Goal: Task Accomplishment & Management: Manage account settings

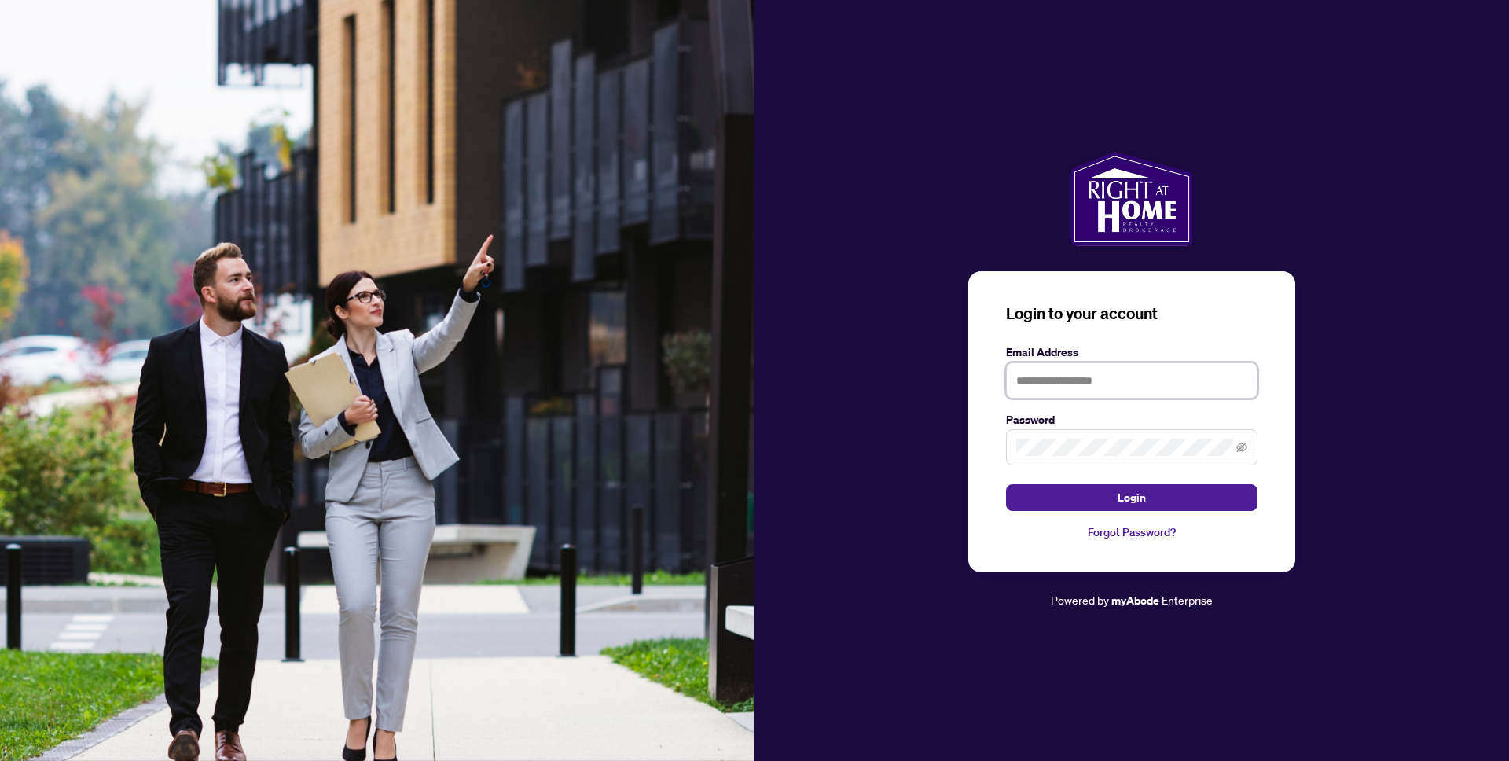
click at [1125, 387] on input "text" at bounding box center [1131, 380] width 251 height 36
type input "**********"
click at [1108, 434] on span at bounding box center [1131, 447] width 251 height 36
click at [1006, 484] on button "Login" at bounding box center [1131, 497] width 251 height 27
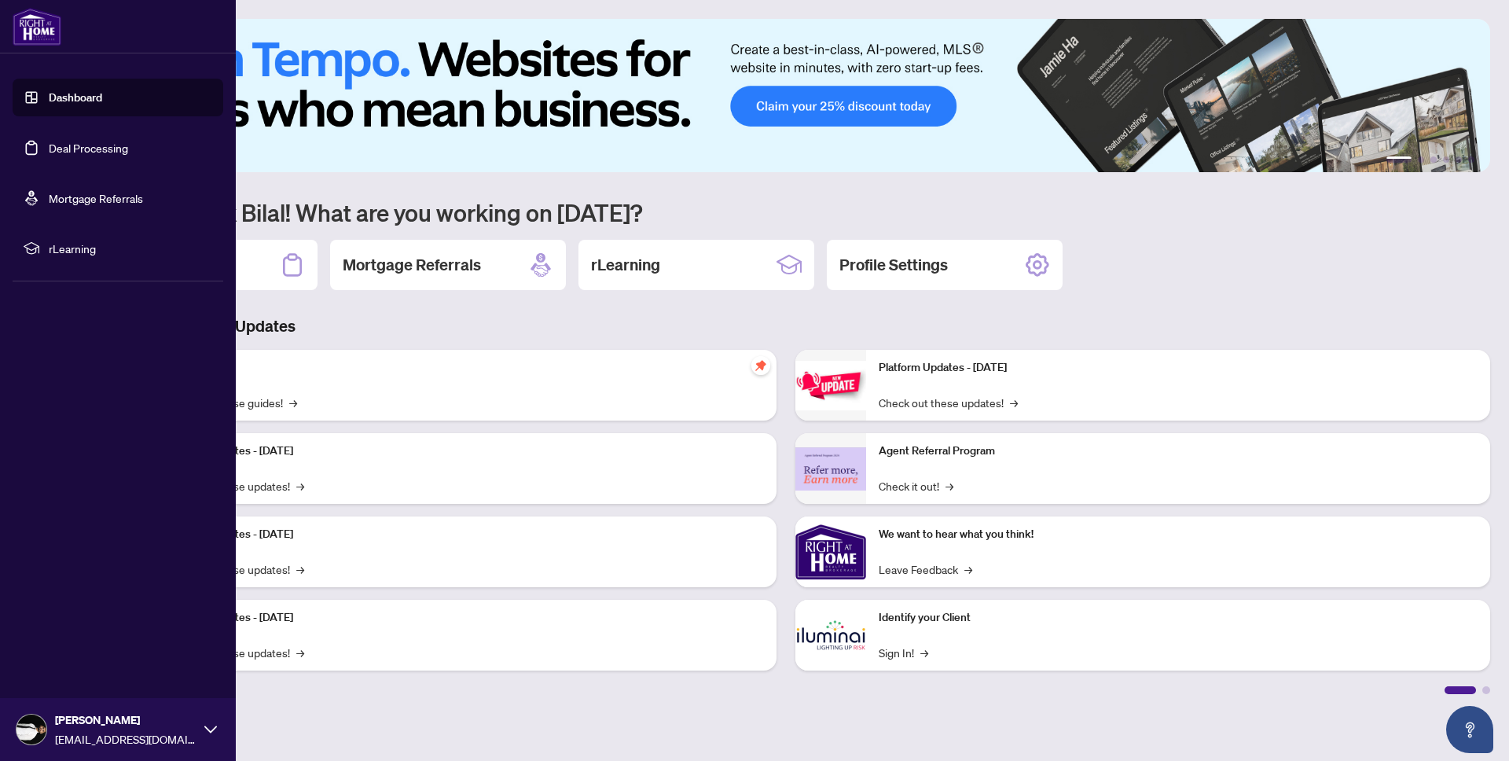
click at [65, 151] on link "Deal Processing" at bounding box center [88, 148] width 79 height 14
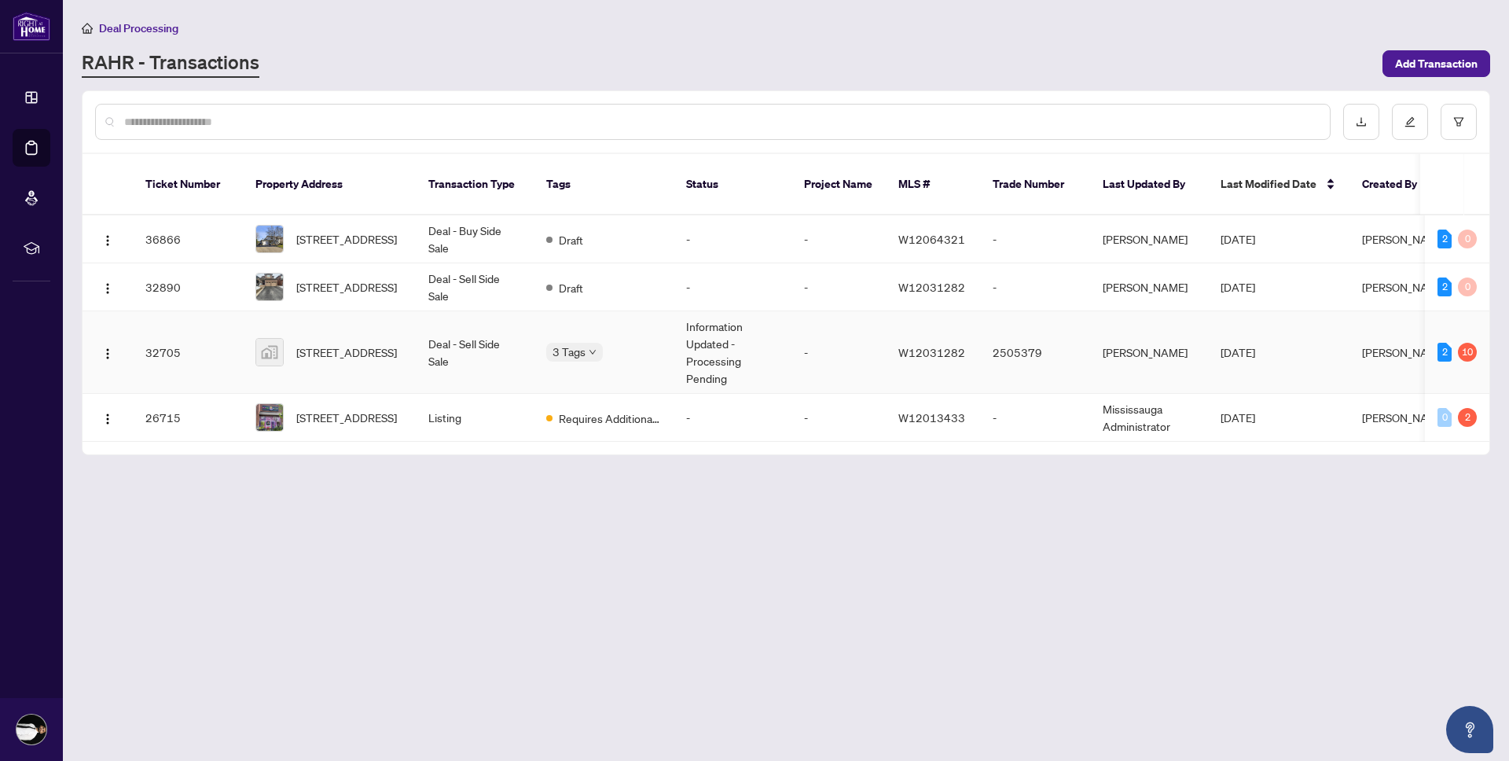
click at [403, 334] on td "[STREET_ADDRESS]" at bounding box center [329, 352] width 173 height 83
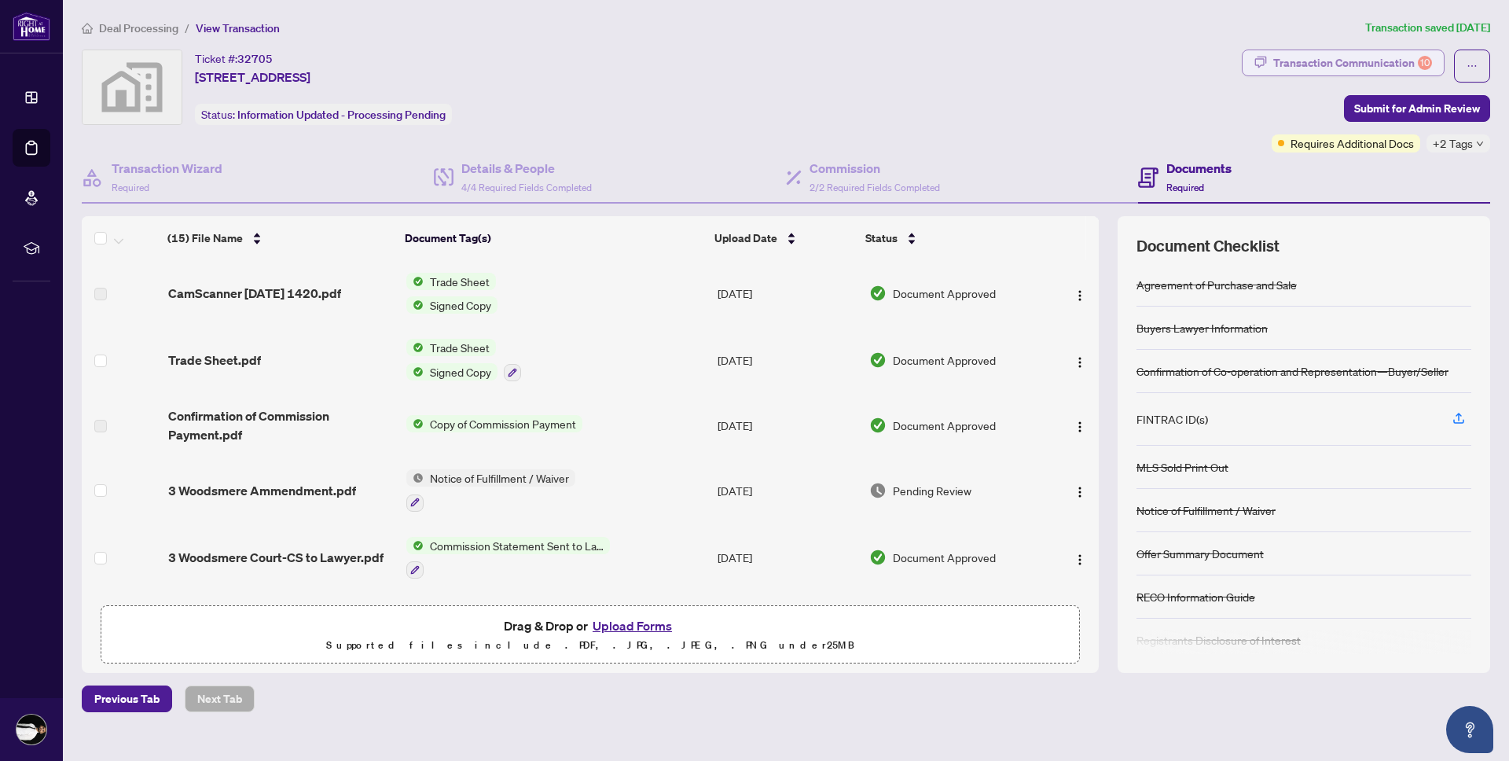
click at [1379, 59] on div "Transaction Communication 10" at bounding box center [1352, 62] width 159 height 25
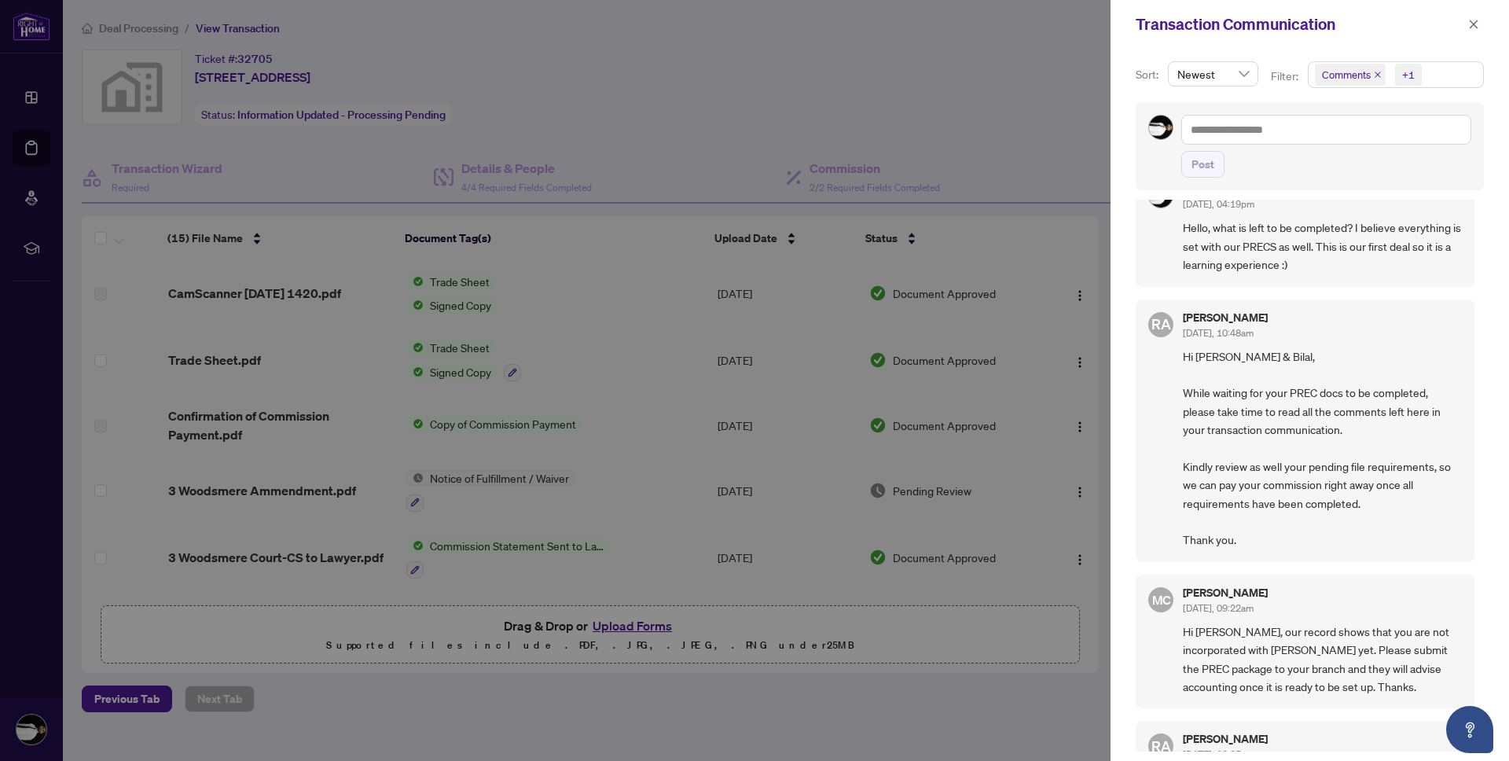
scroll to position [39, 0]
click at [1487, 19] on div "Transaction Communication" at bounding box center [1309, 24] width 398 height 49
click at [1472, 19] on icon "close" at bounding box center [1473, 24] width 11 height 11
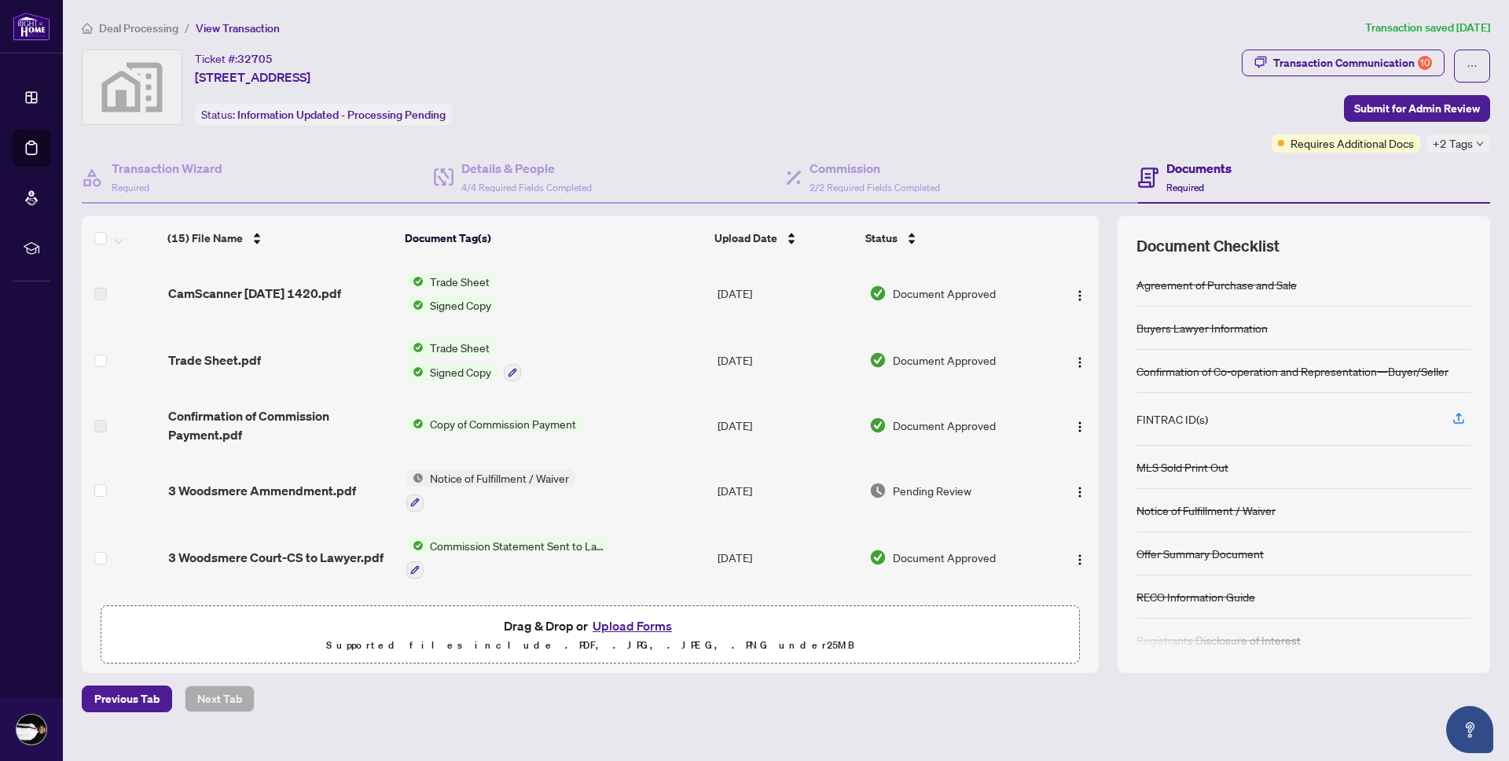
scroll to position [143, 0]
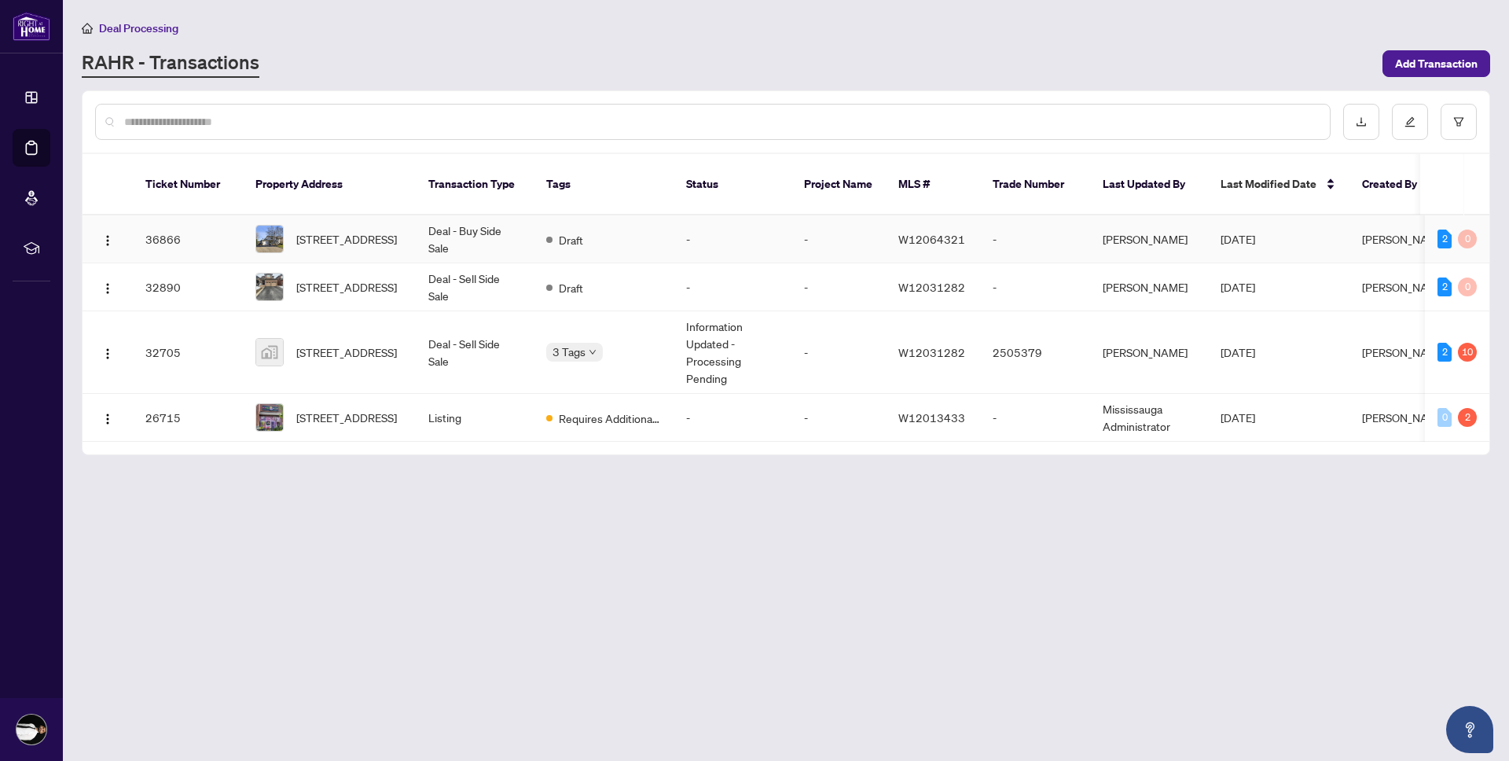
click at [632, 230] on td "Draft" at bounding box center [604, 239] width 140 height 48
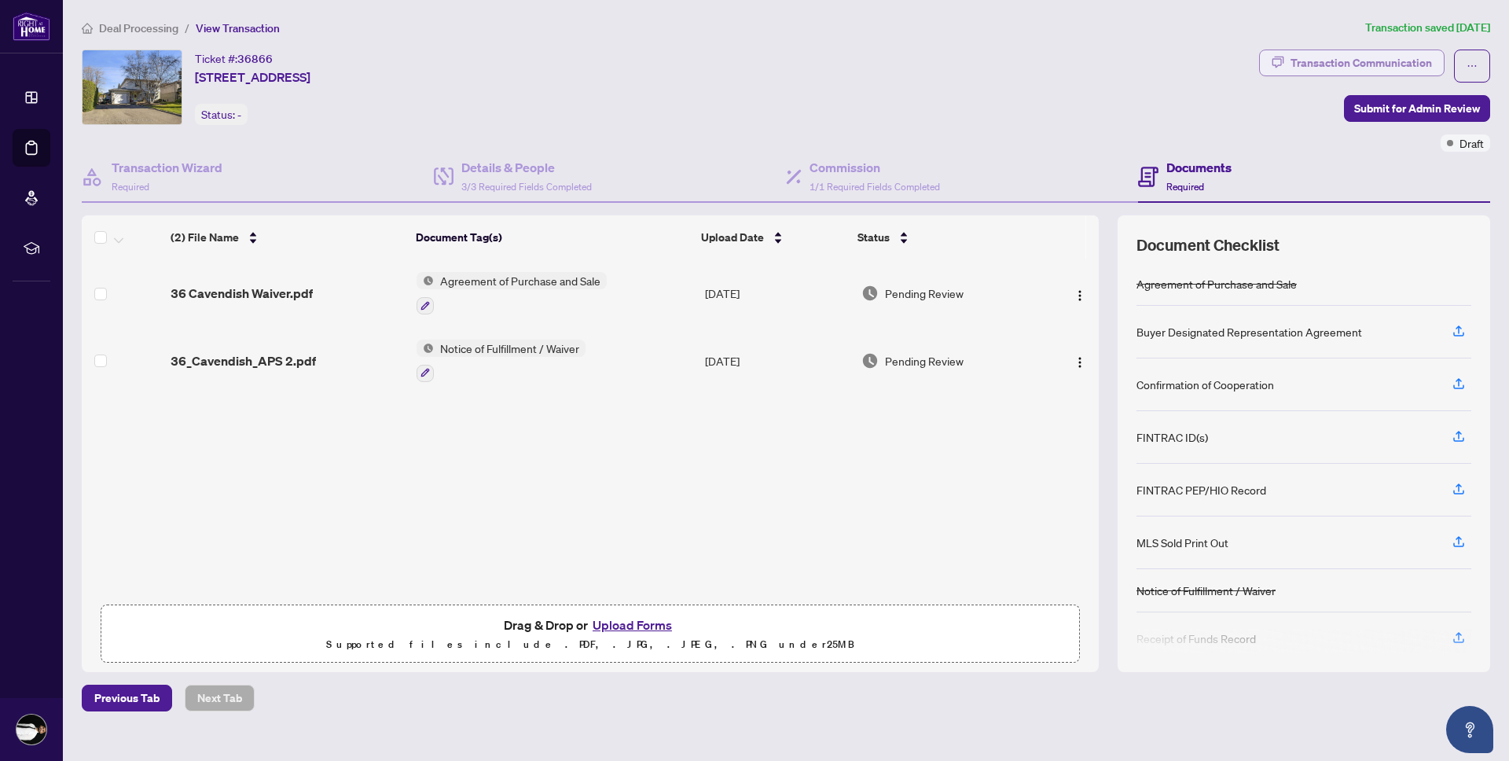
click at [1382, 68] on div "Transaction Communication" at bounding box center [1360, 62] width 141 height 25
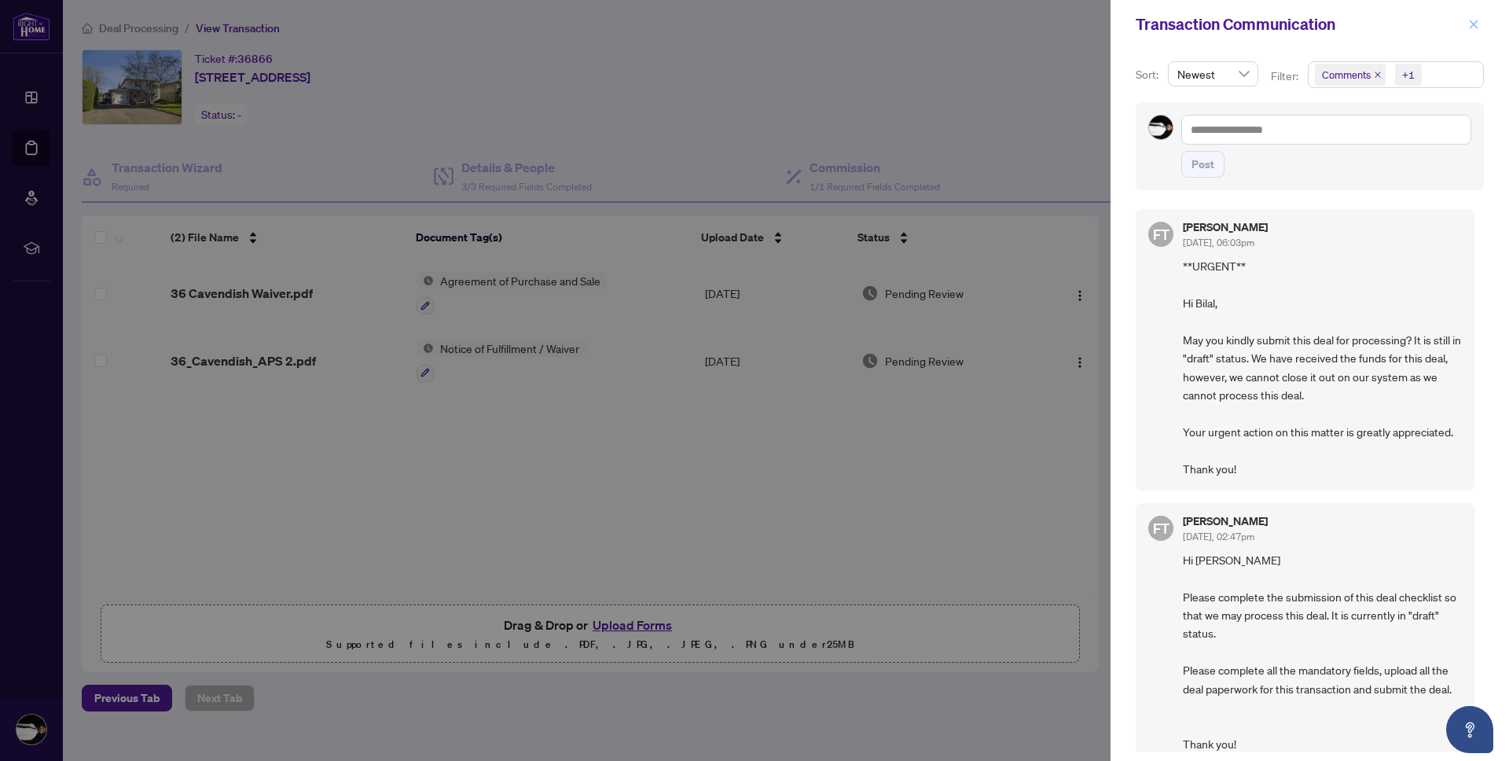
click at [1470, 12] on span "button" at bounding box center [1473, 24] width 11 height 25
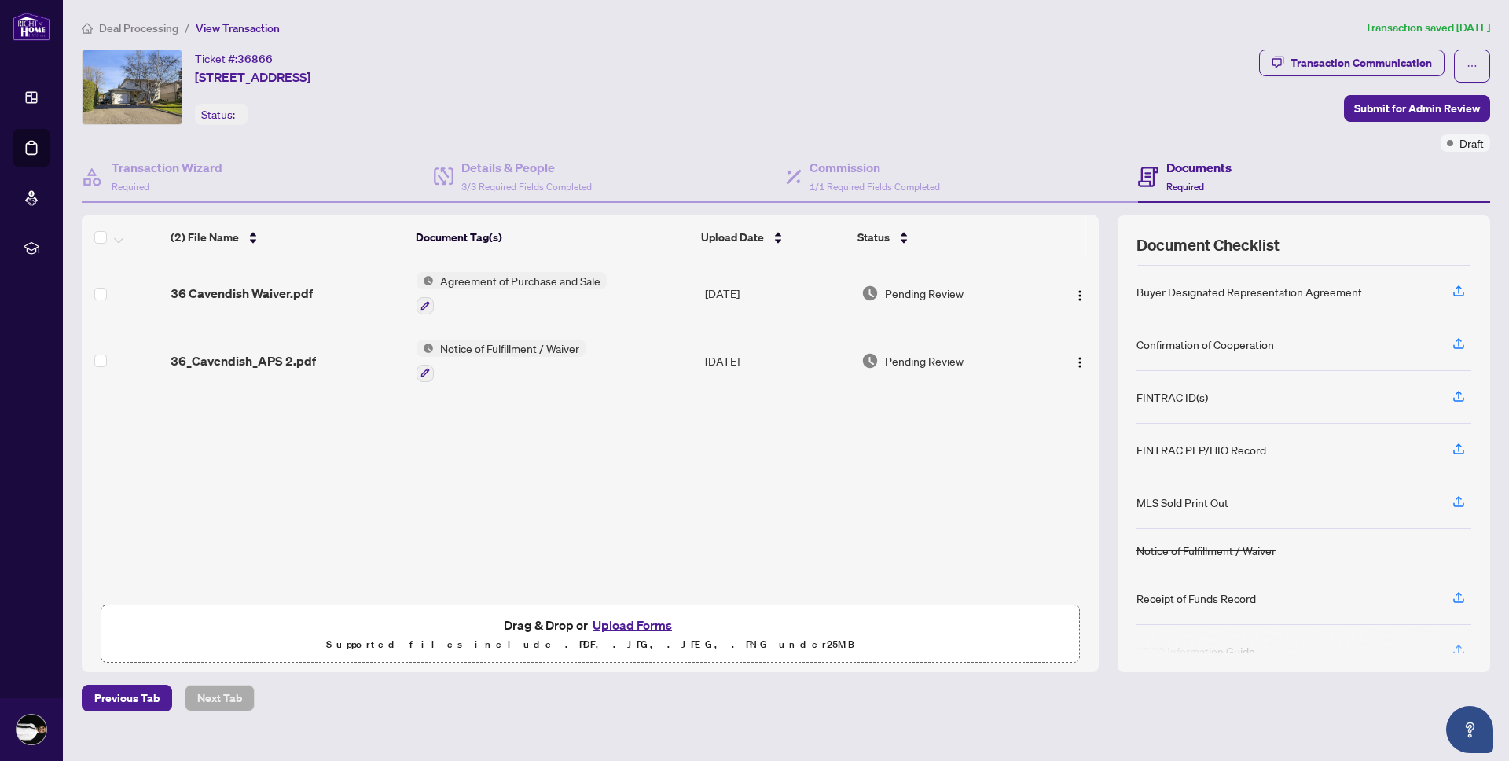
scroll to position [70, 0]
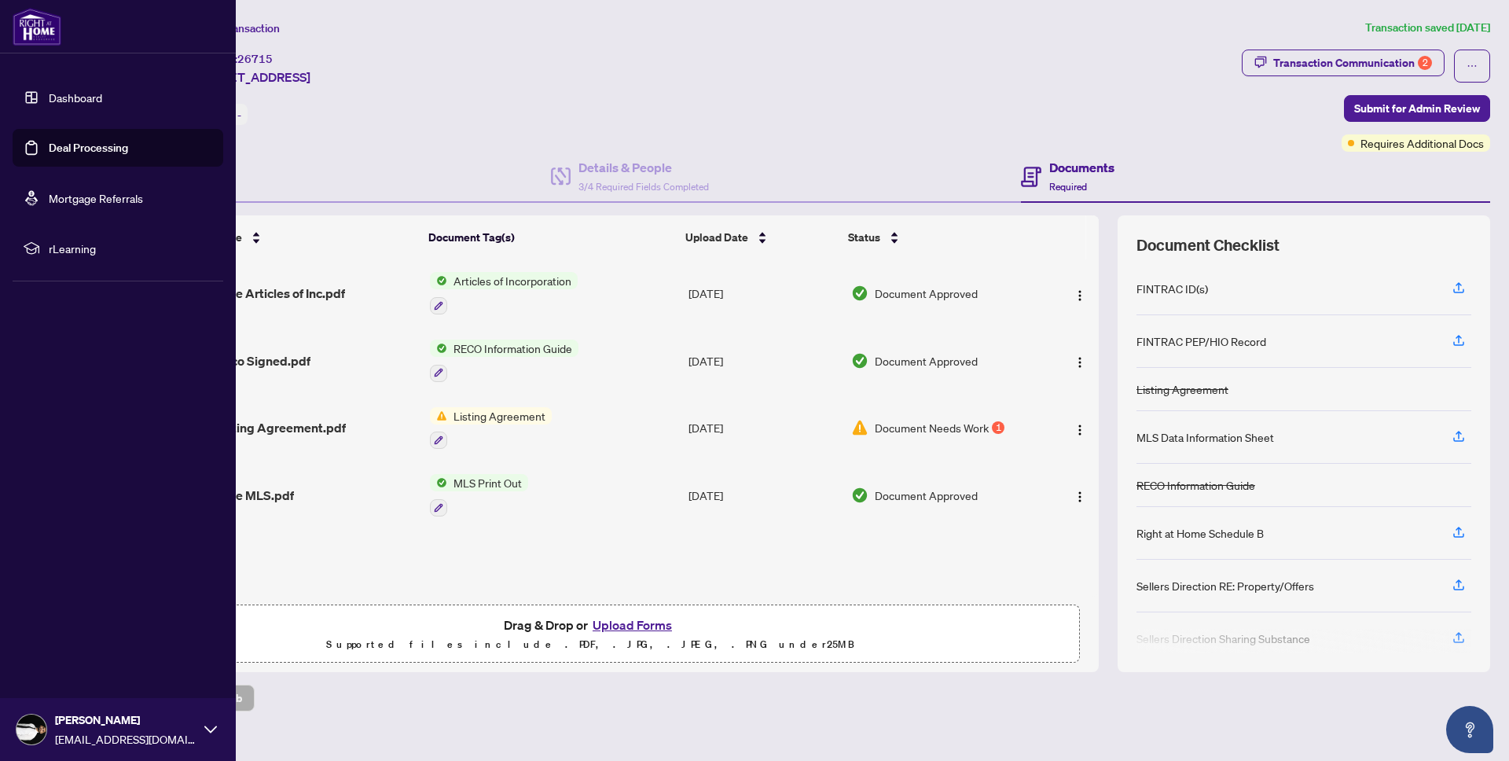
click at [86, 101] on link "Dashboard" at bounding box center [75, 97] width 53 height 14
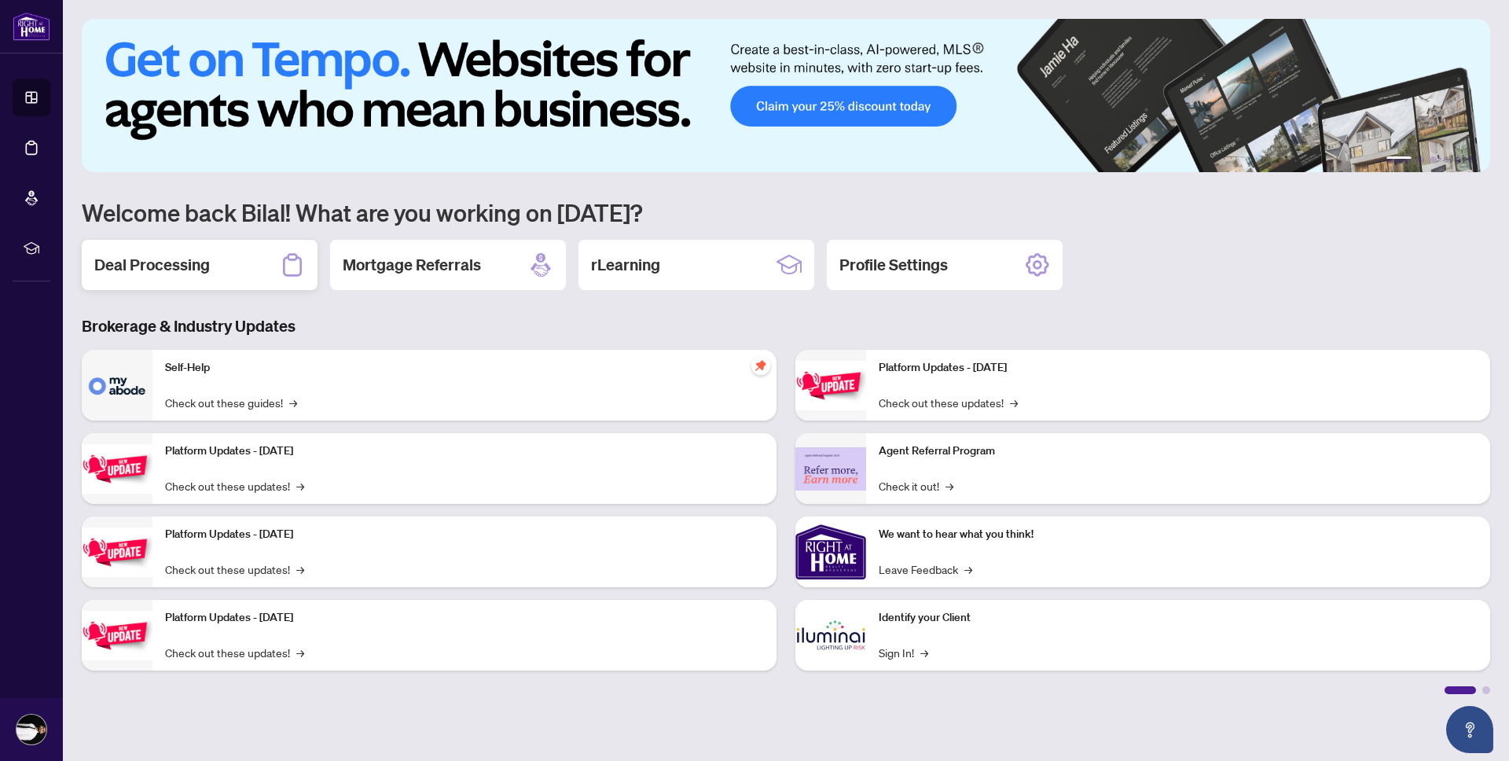
click at [228, 257] on div "Deal Processing" at bounding box center [200, 265] width 236 height 50
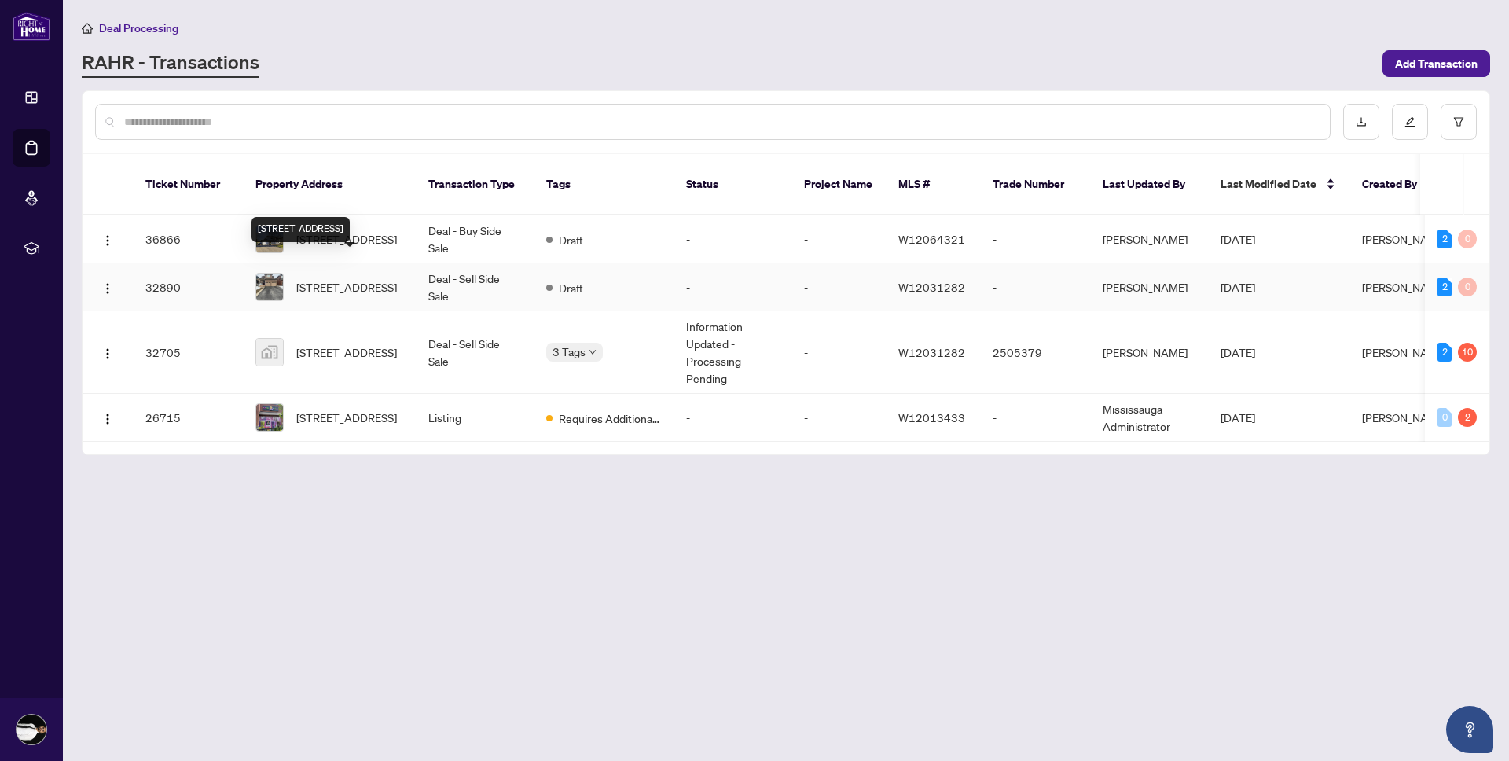
click at [372, 278] on span "[STREET_ADDRESS]" at bounding box center [346, 286] width 101 height 17
click at [407, 360] on td "[STREET_ADDRESS]" at bounding box center [329, 352] width 173 height 83
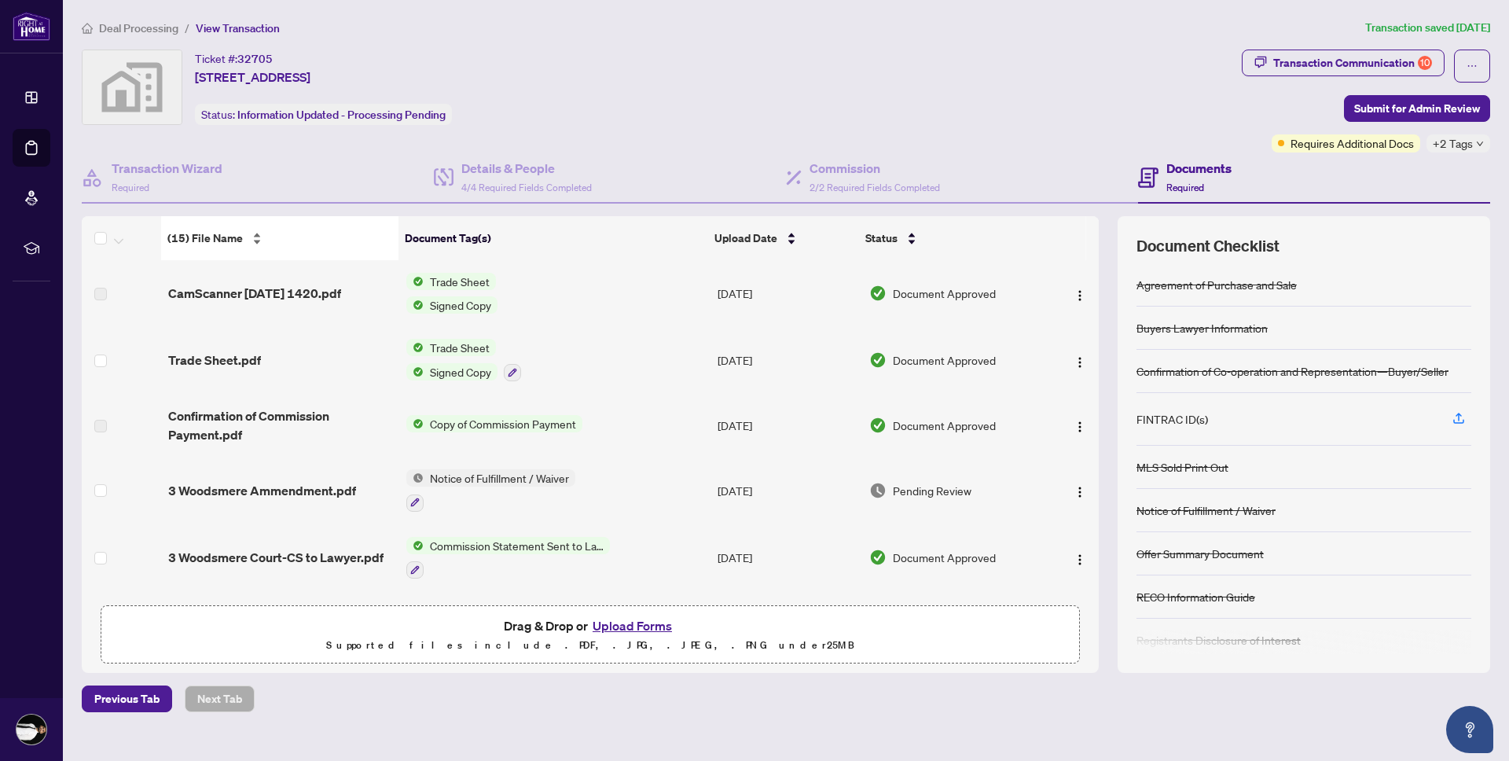
click at [204, 229] on div "(15) File Name" at bounding box center [279, 237] width 225 height 17
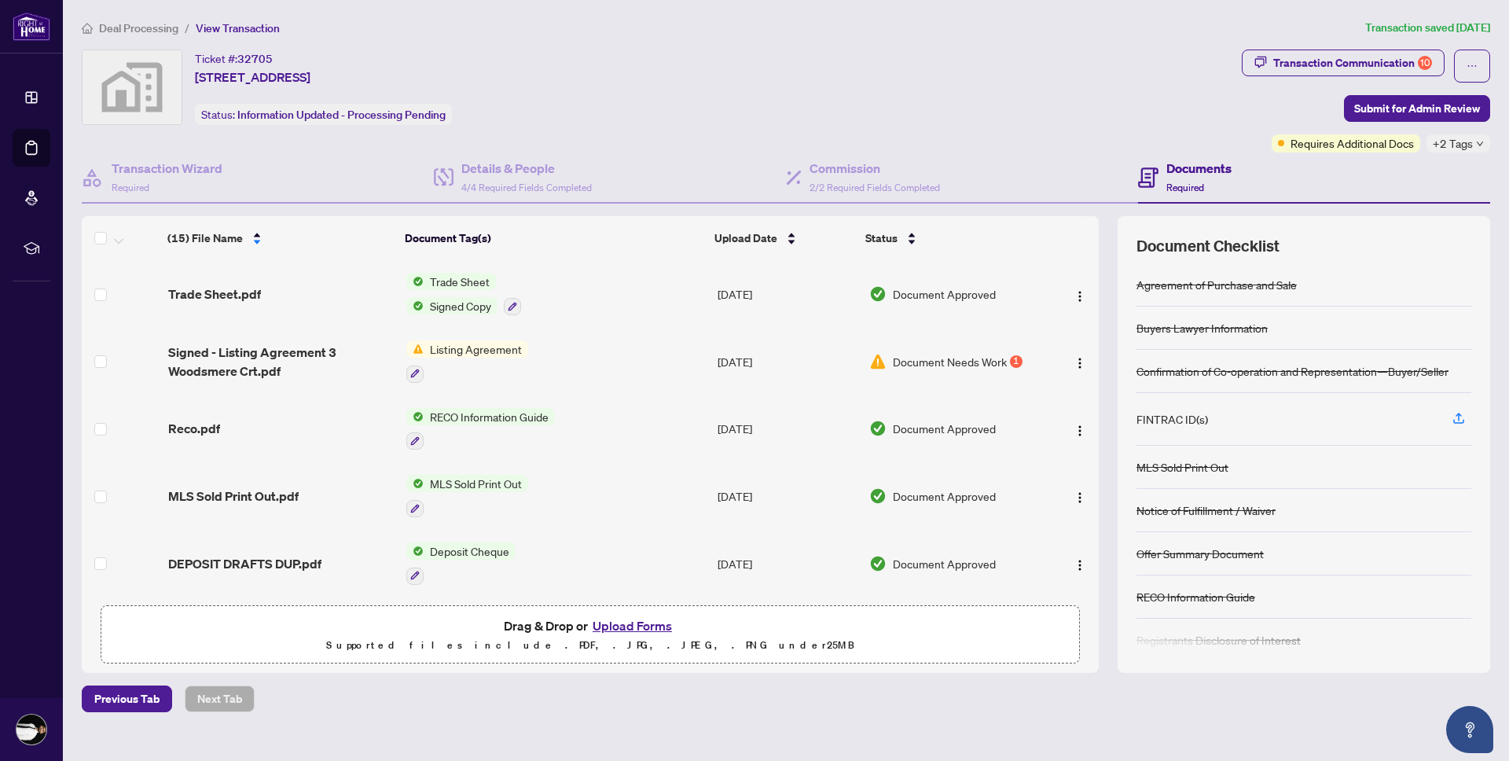
scroll to position [143, 0]
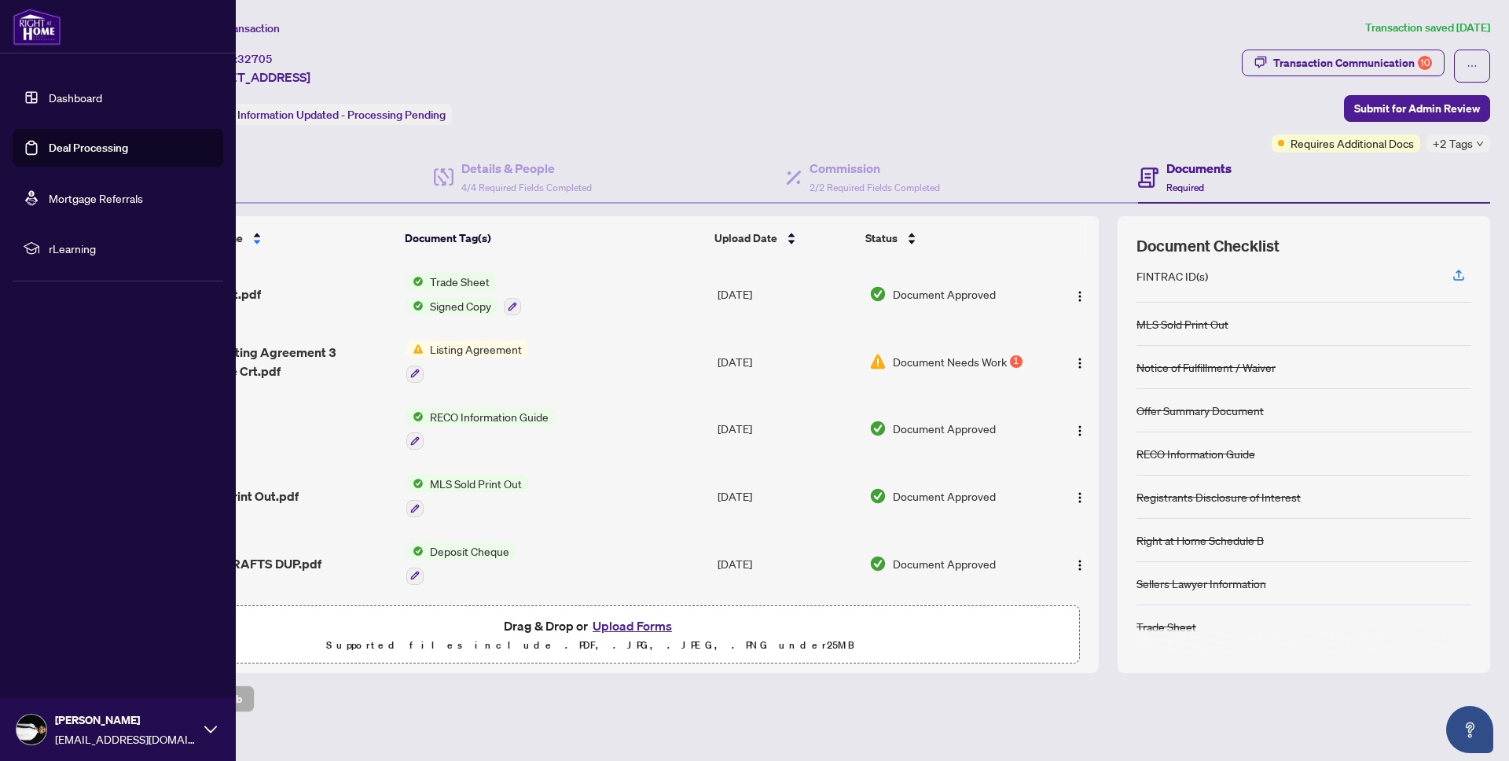
click at [128, 147] on link "Deal Processing" at bounding box center [88, 148] width 79 height 14
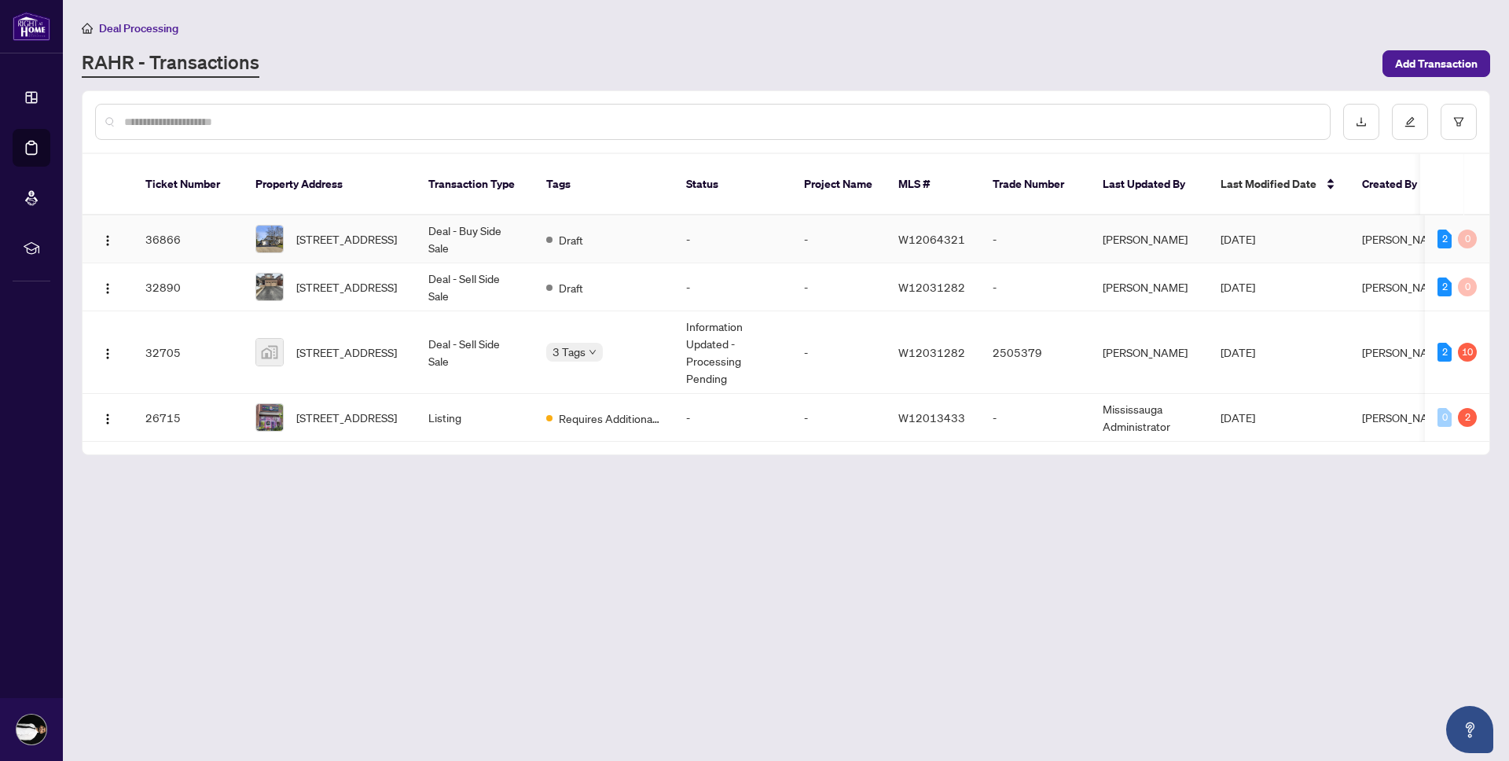
click at [424, 236] on td "Deal - Buy Side Sale" at bounding box center [475, 239] width 118 height 48
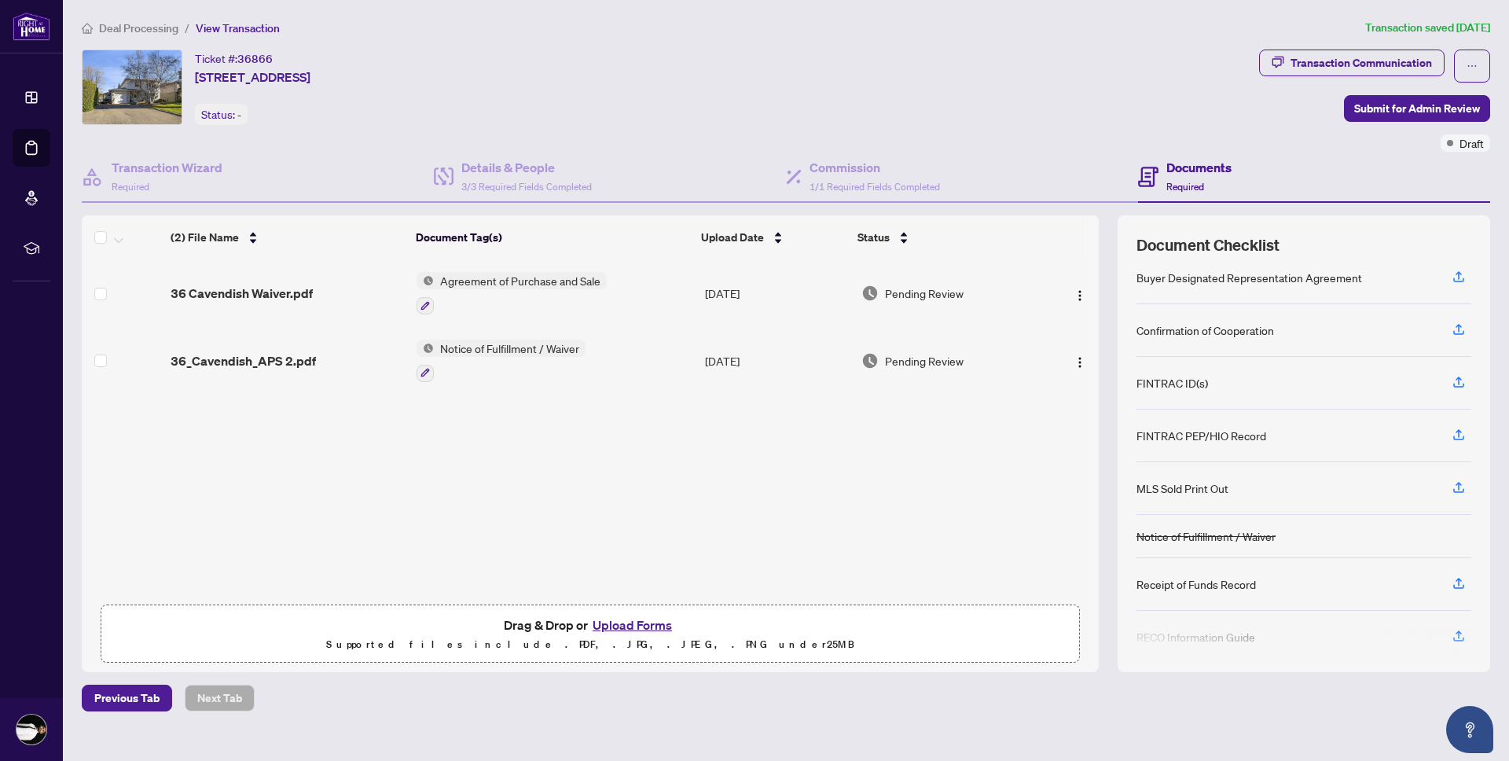
scroll to position [70, 0]
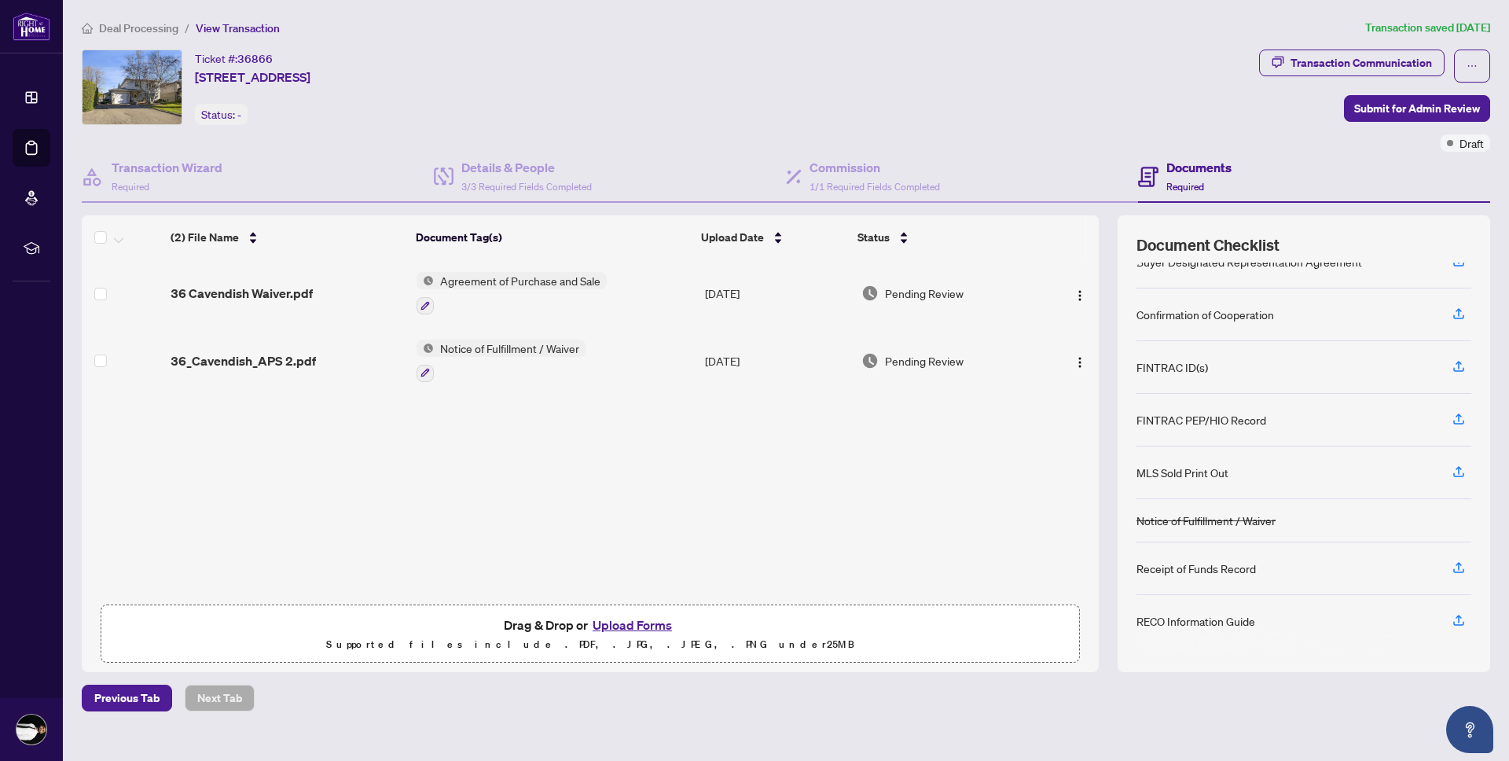
click at [285, 361] on span "36_Cavendish_APS 2.pdf" at bounding box center [243, 360] width 145 height 19
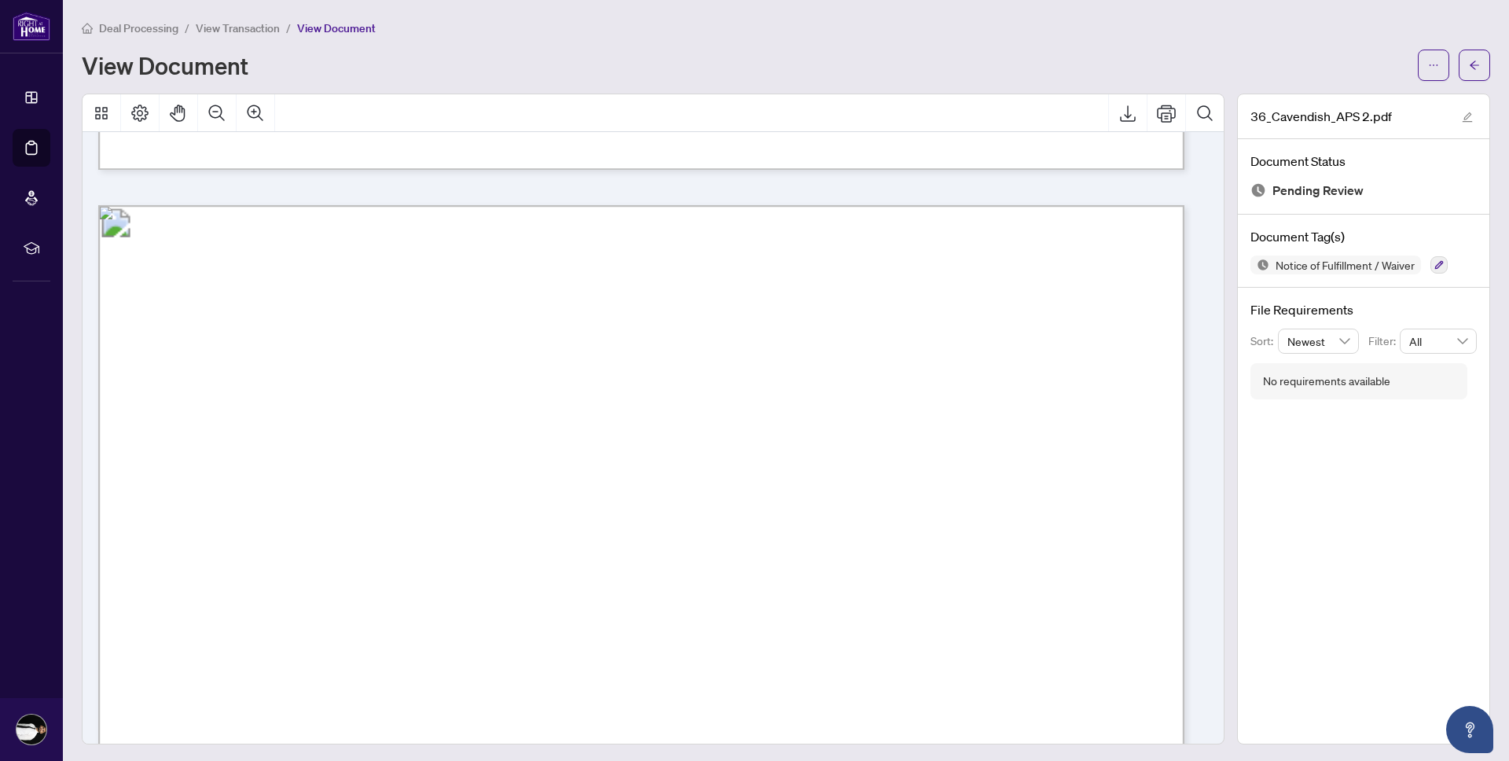
scroll to position [15233, 0]
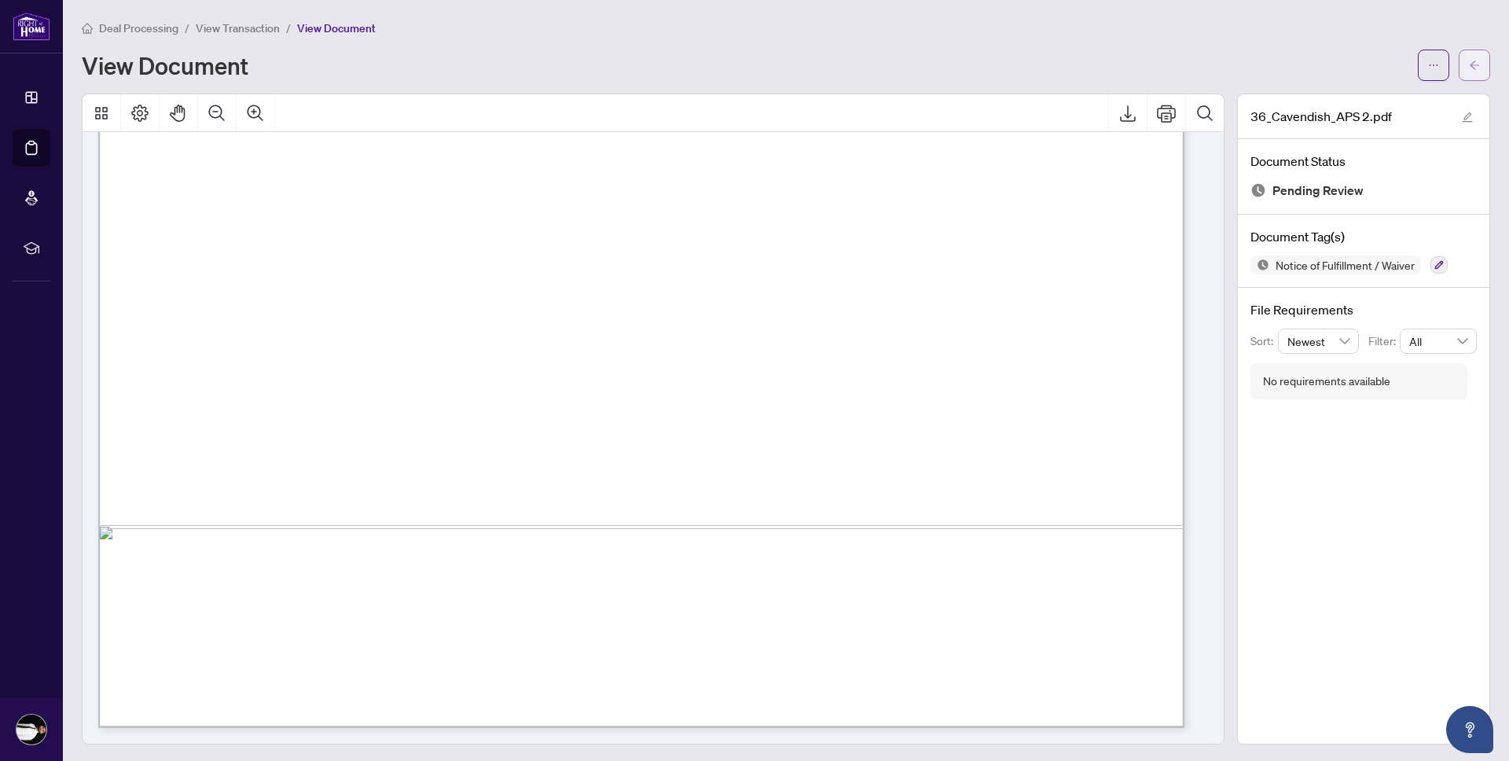
click at [1468, 73] on button "button" at bounding box center [1473, 65] width 31 height 31
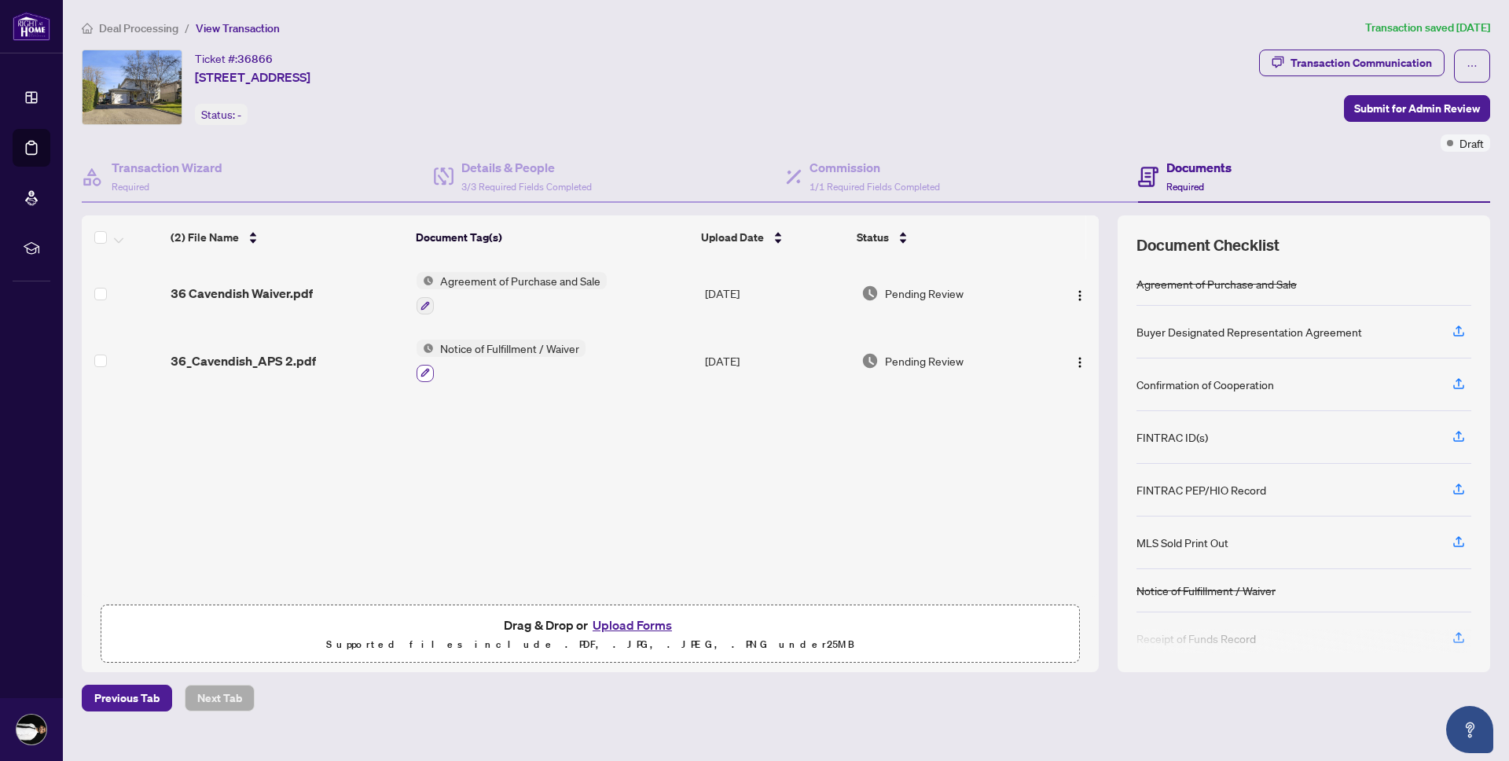
click at [422, 372] on icon "button" at bounding box center [424, 372] width 9 height 9
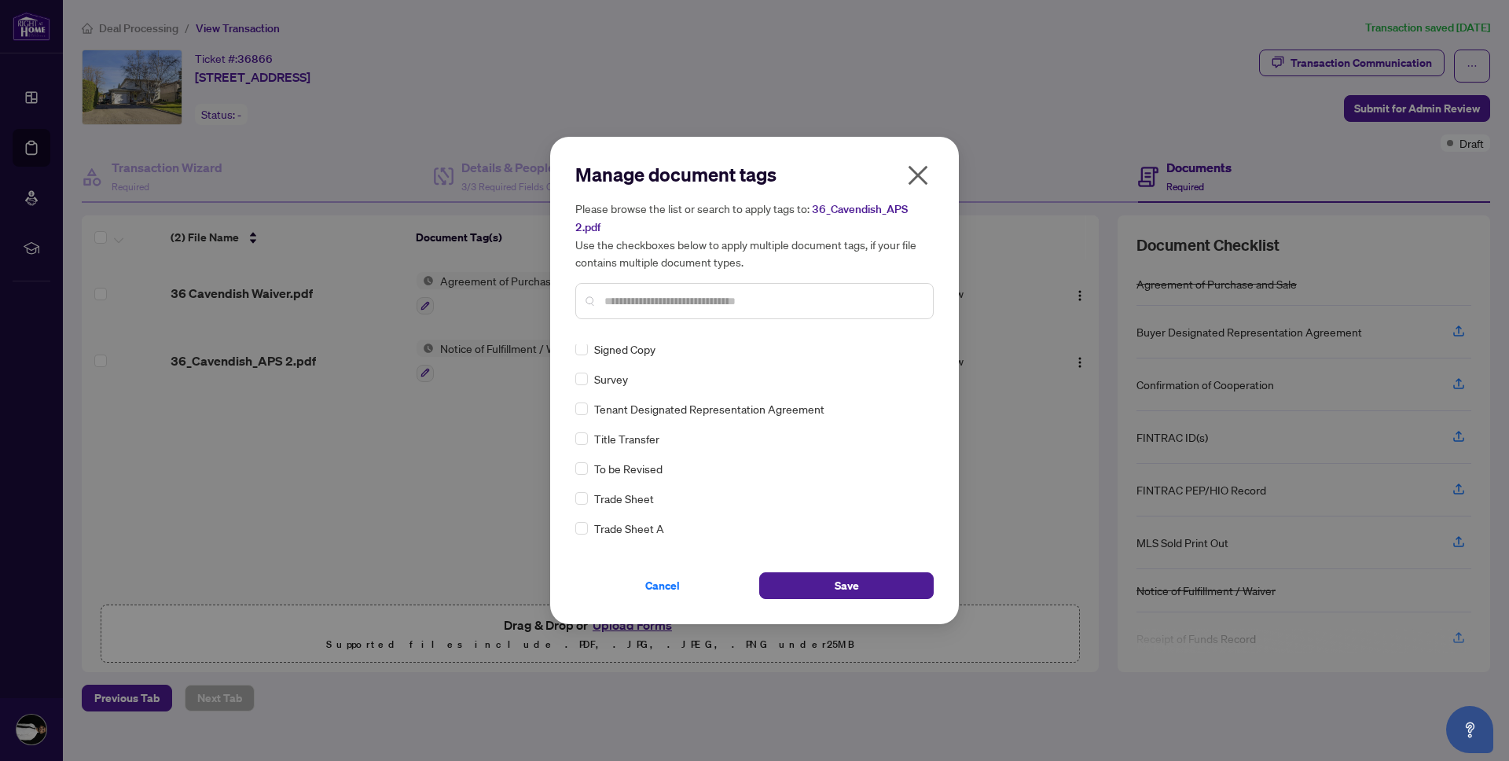
scroll to position [3421, 0]
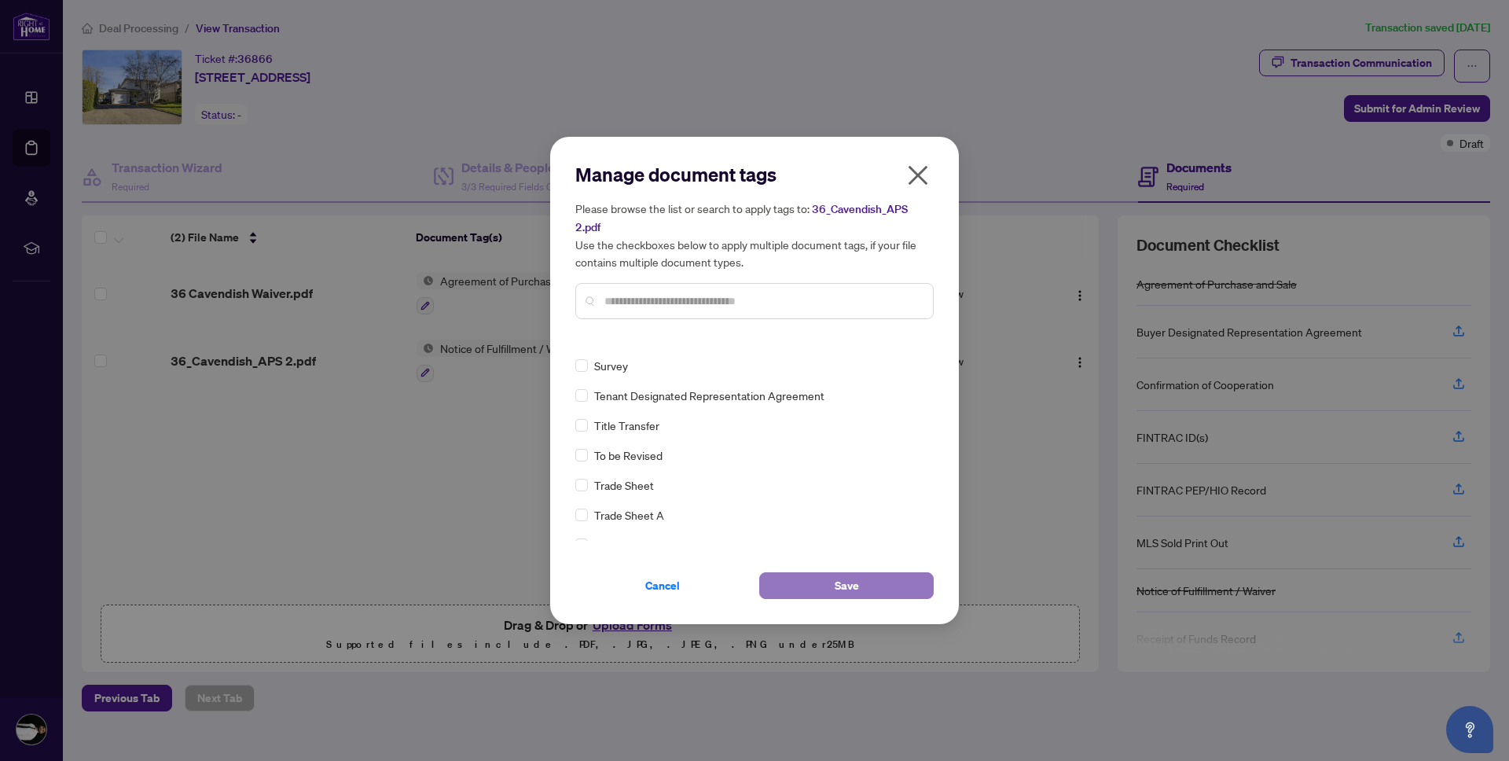
click at [832, 583] on button "Save" at bounding box center [846, 585] width 174 height 27
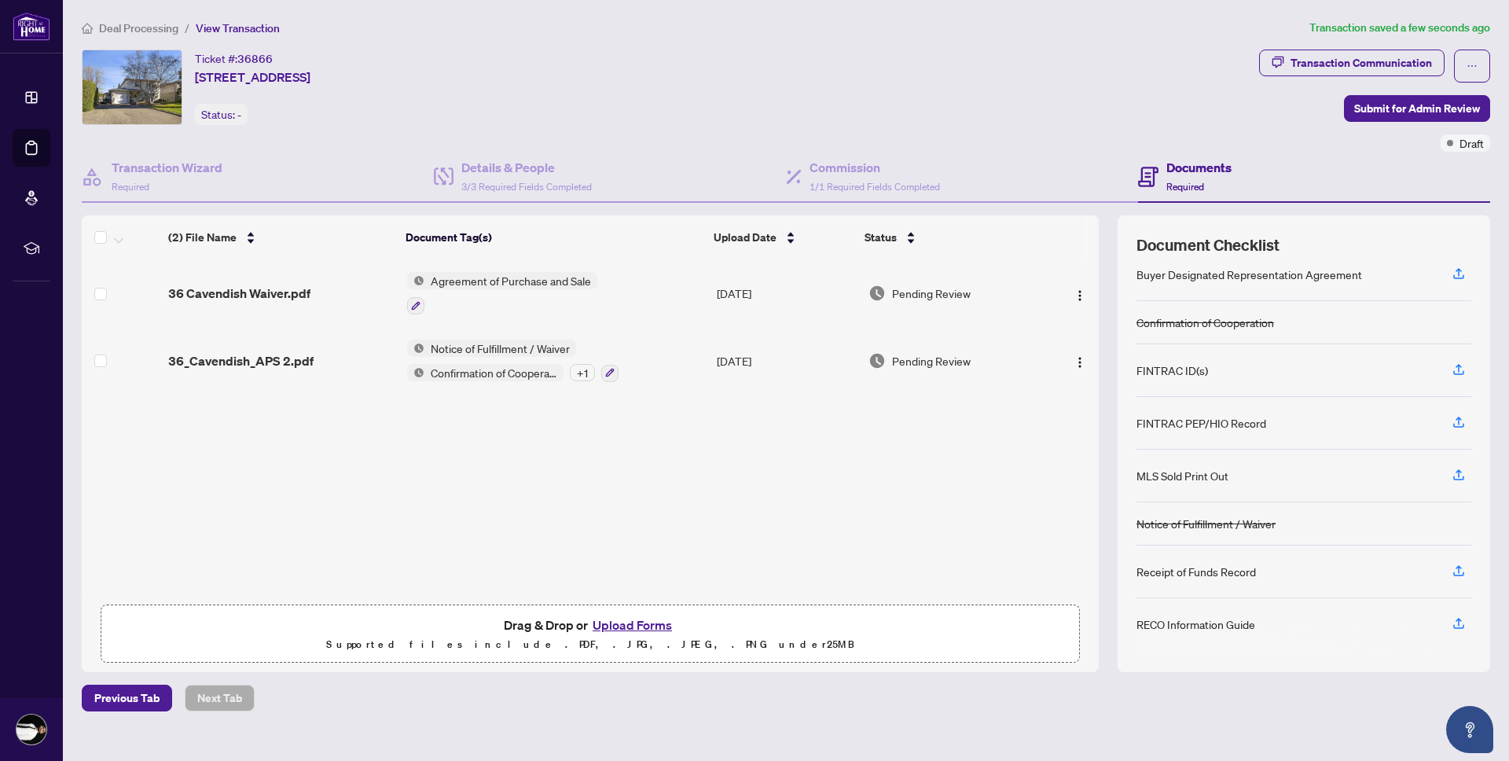
scroll to position [61, 0]
click at [435, 493] on div "(2) File Name Document Tag(s) Upload Date Status 36 Cavendish Waiver.pdf Agreem…" at bounding box center [590, 427] width 1017 height 337
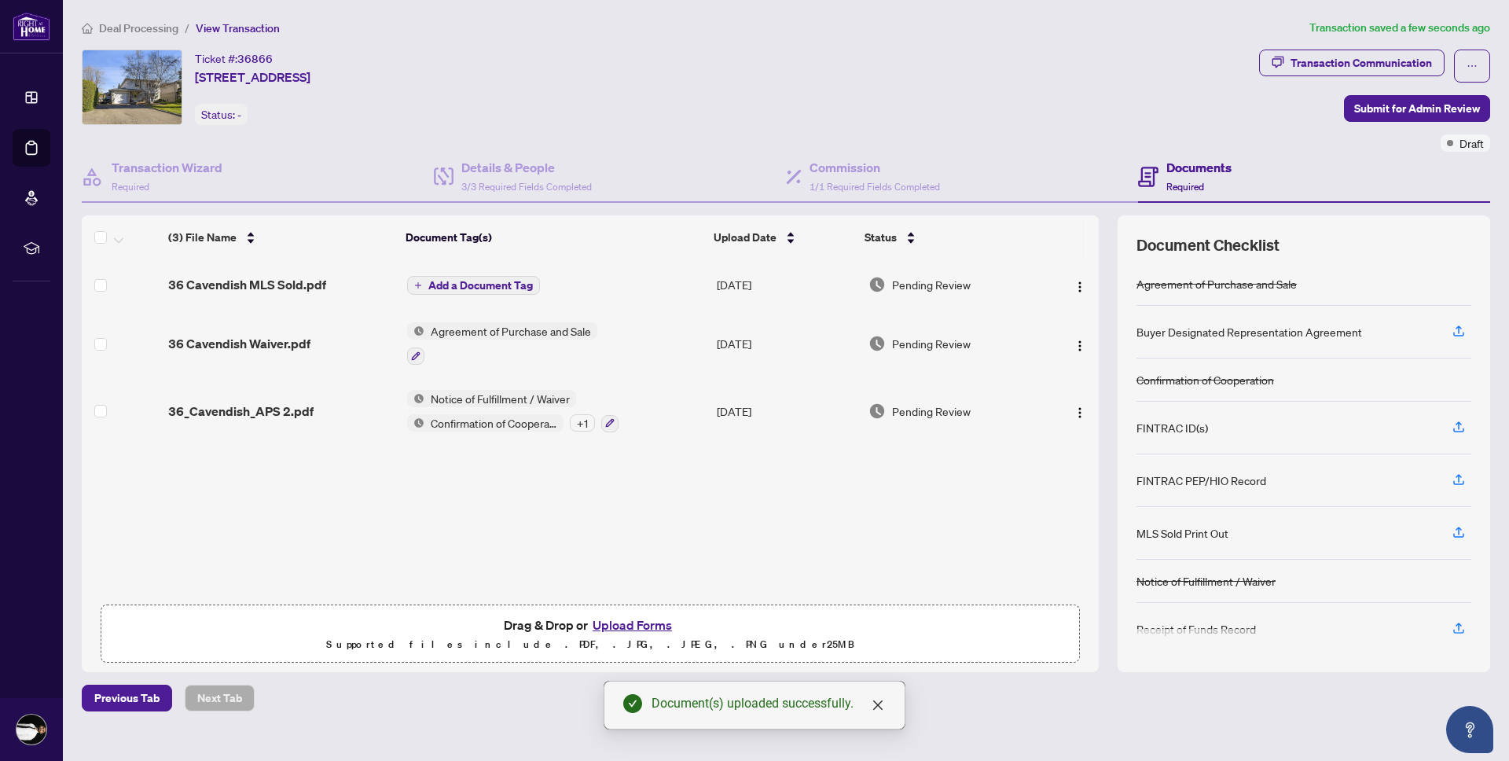
click at [452, 290] on span "Add a Document Tag" at bounding box center [480, 285] width 105 height 11
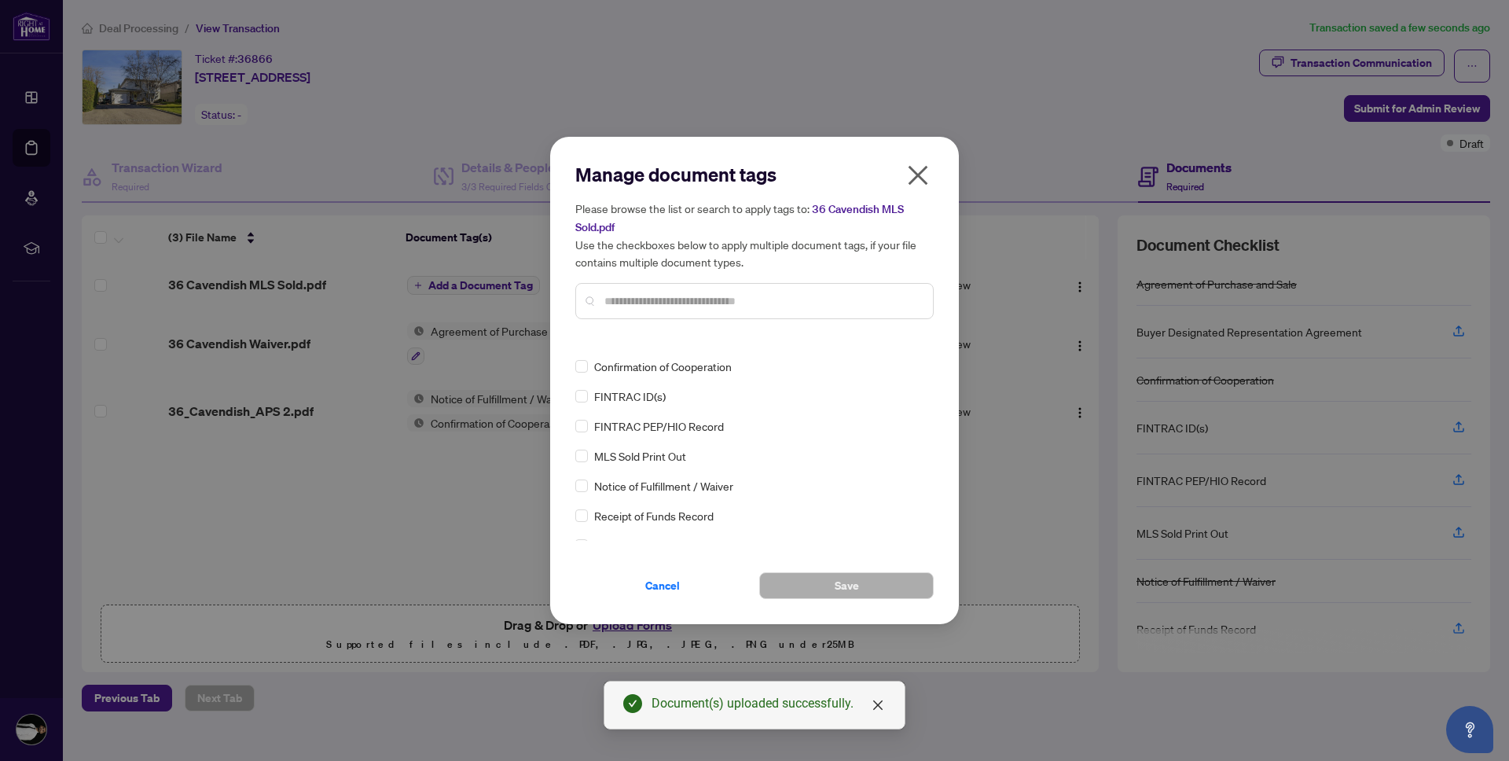
scroll to position [47, 0]
click at [654, 451] on span "MLS Sold Print Out" at bounding box center [640, 454] width 92 height 17
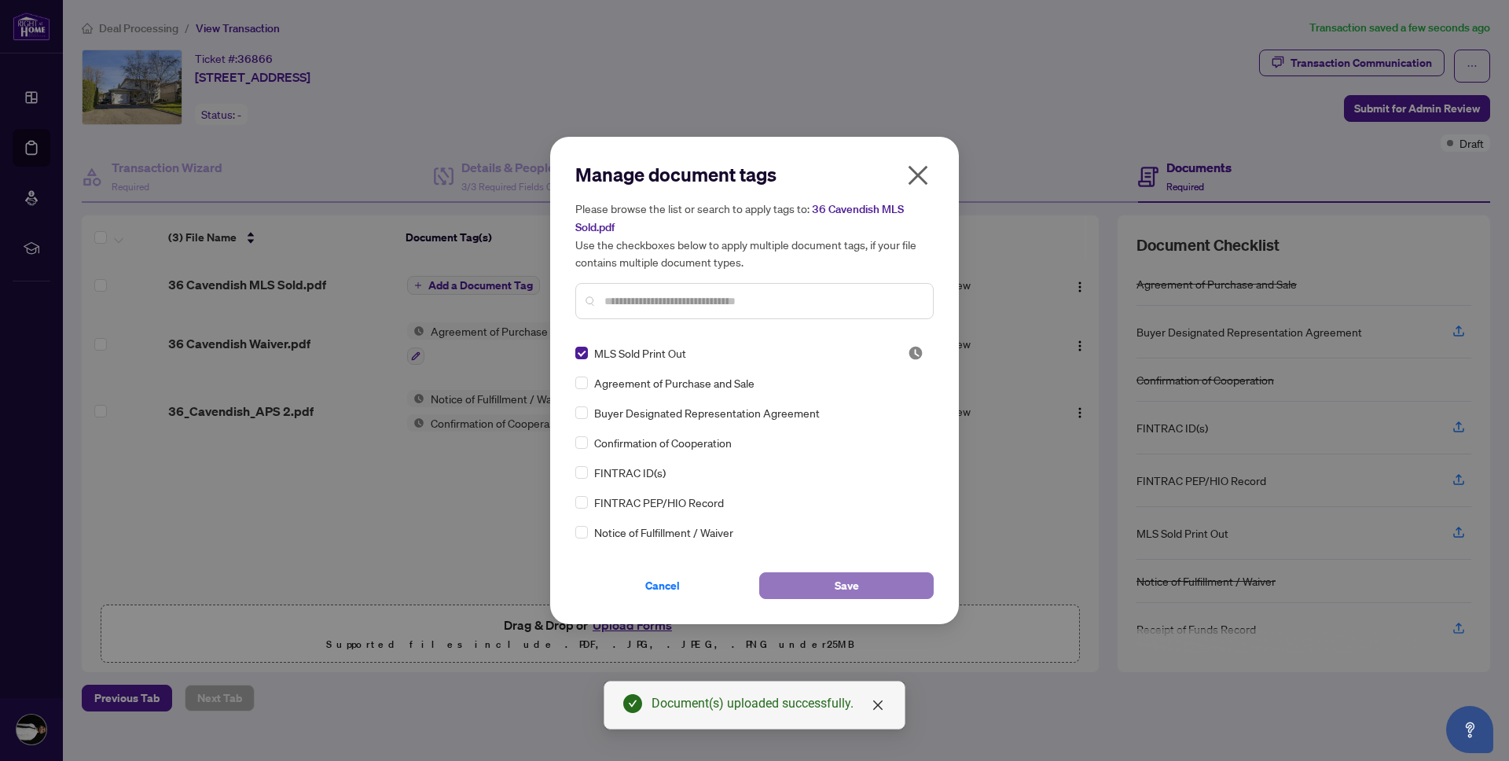
click at [875, 574] on button "Save" at bounding box center [846, 585] width 174 height 27
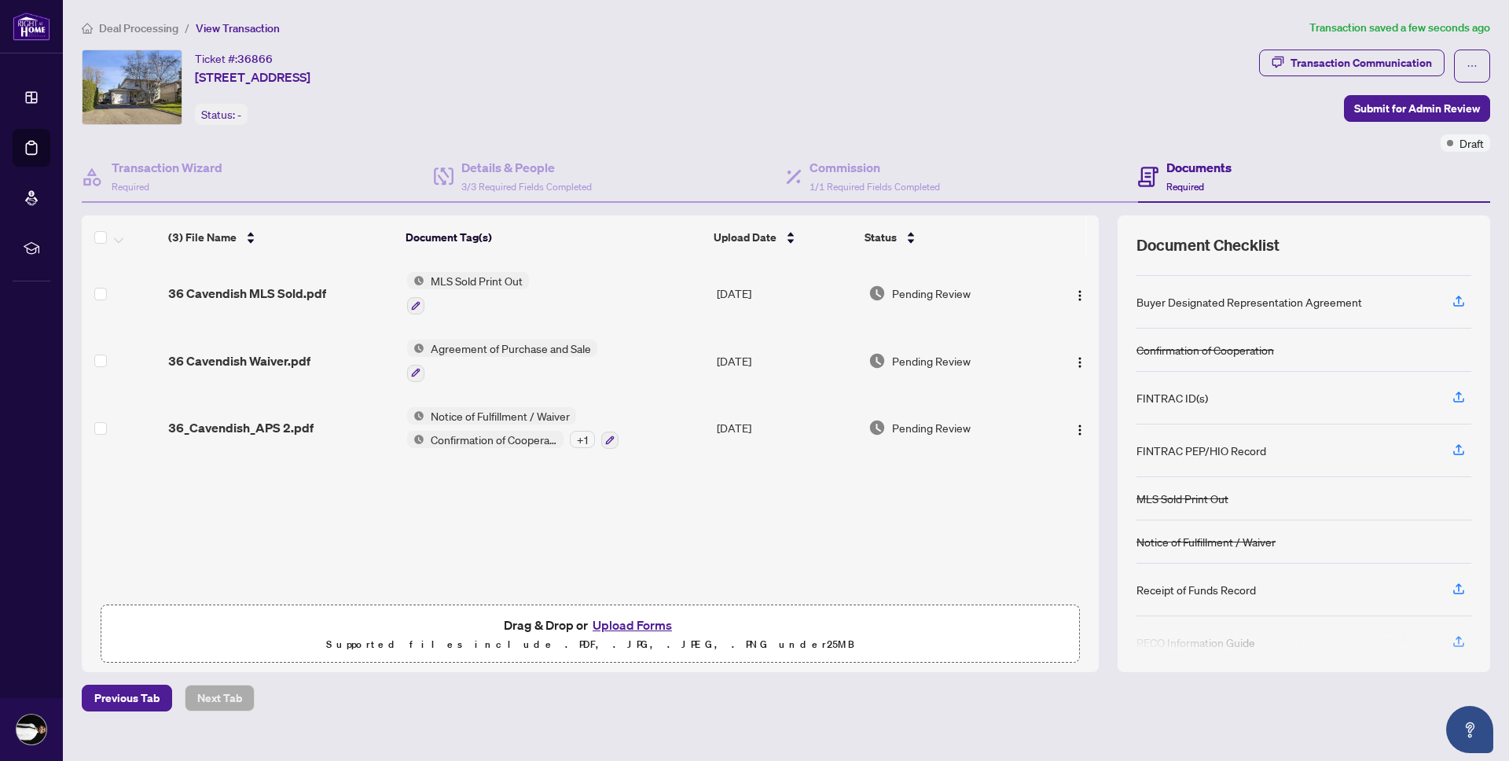
scroll to position [51, 0]
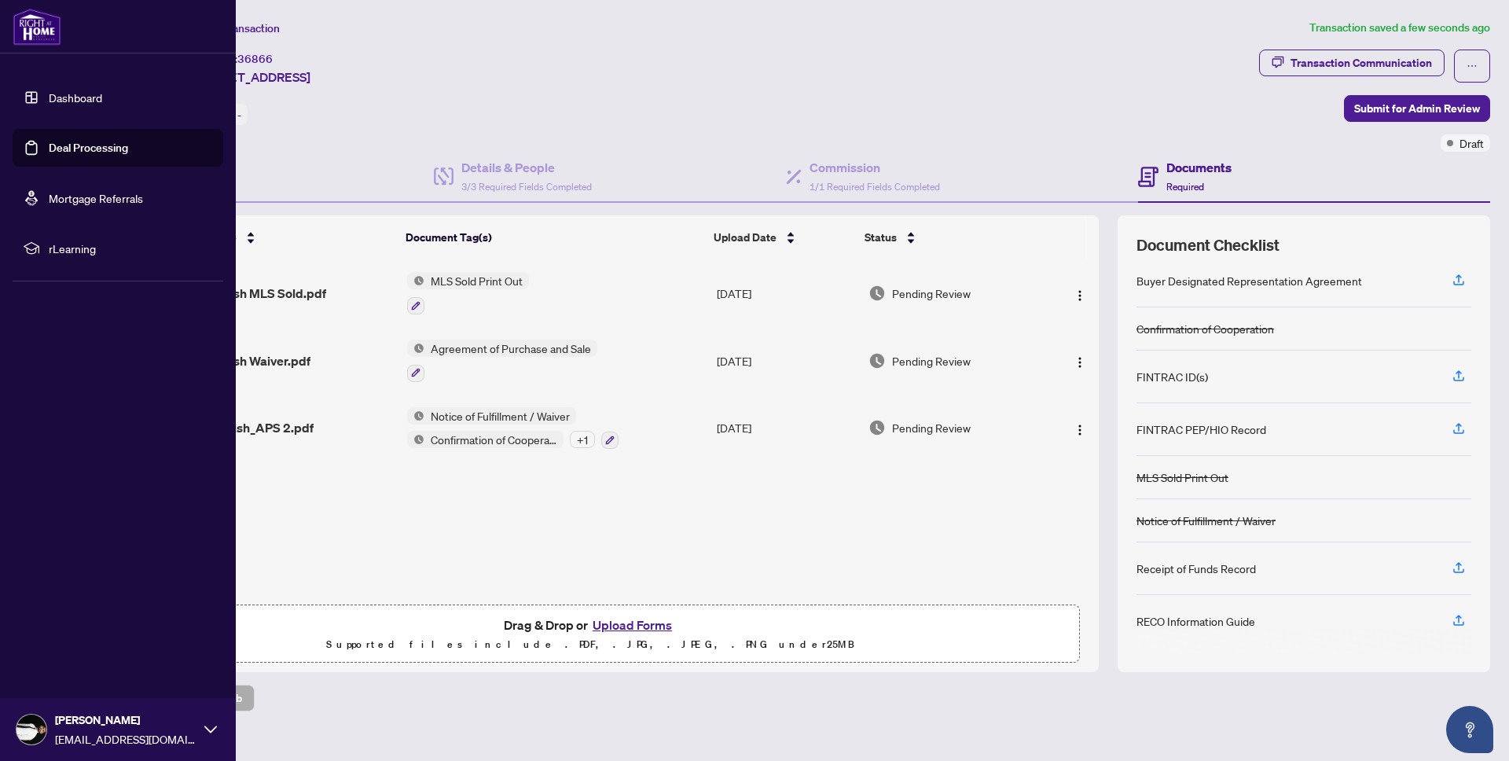
click at [67, 101] on link "Dashboard" at bounding box center [75, 97] width 53 height 14
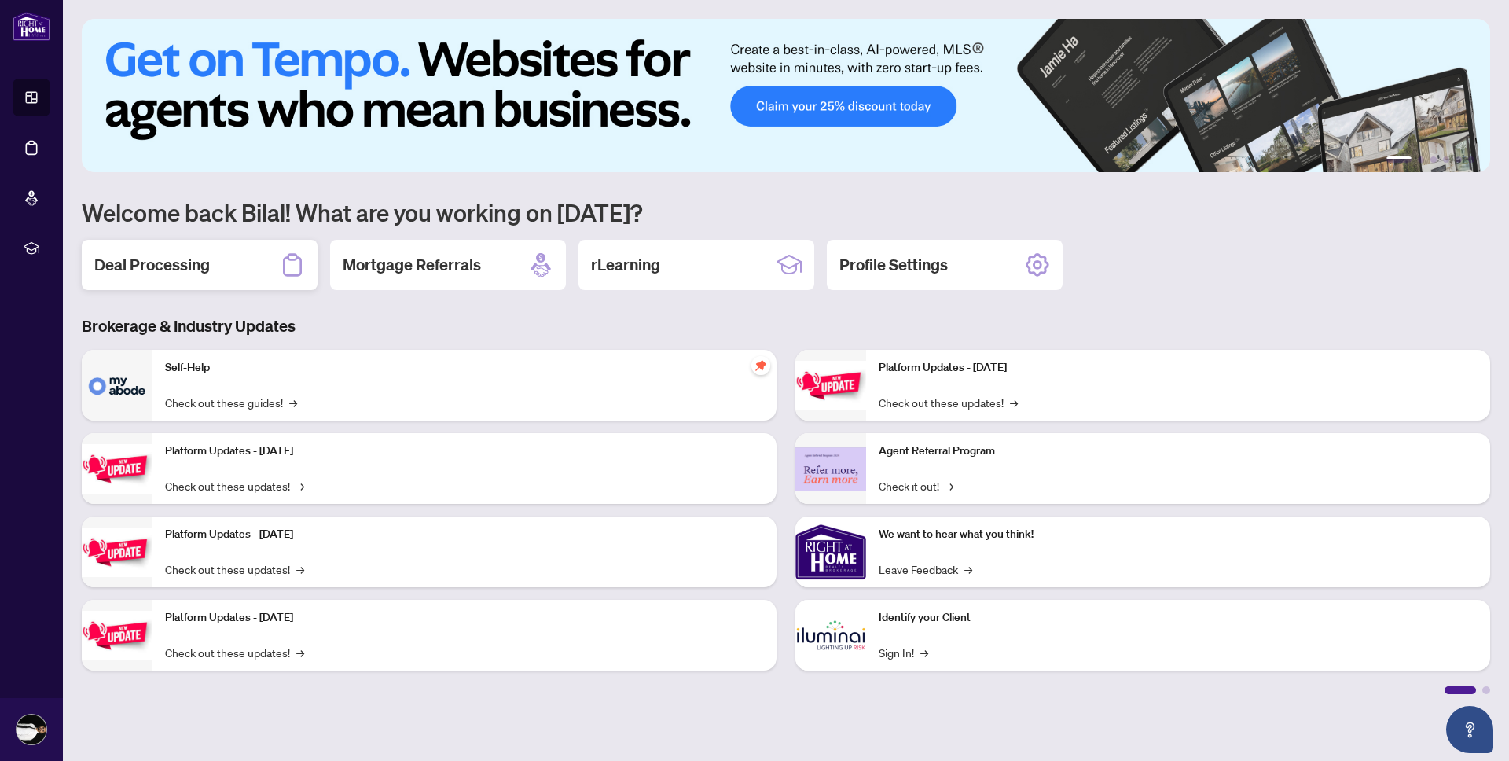
click at [215, 272] on div "Deal Processing" at bounding box center [200, 265] width 236 height 50
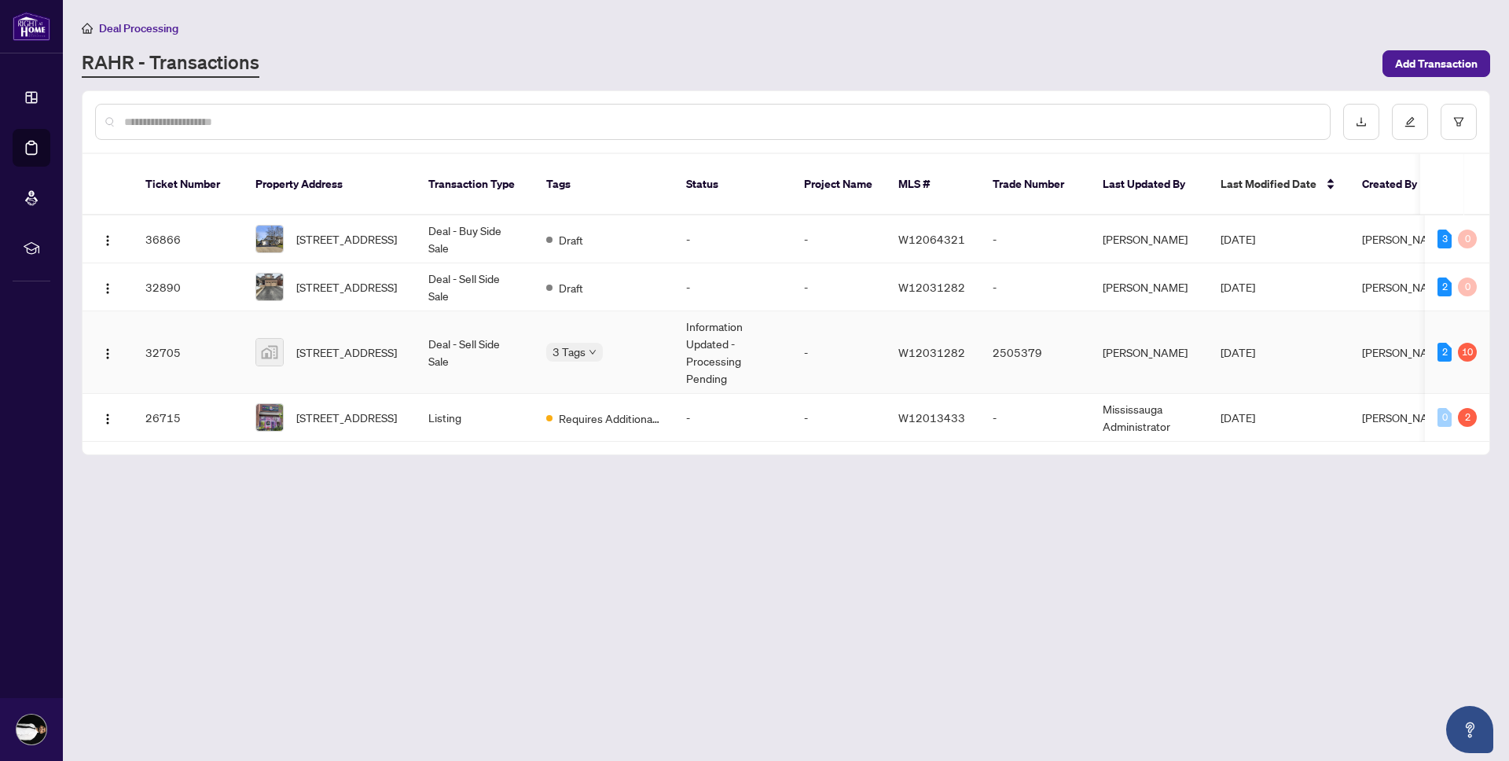
click at [350, 358] on td "[STREET_ADDRESS]" at bounding box center [329, 352] width 173 height 83
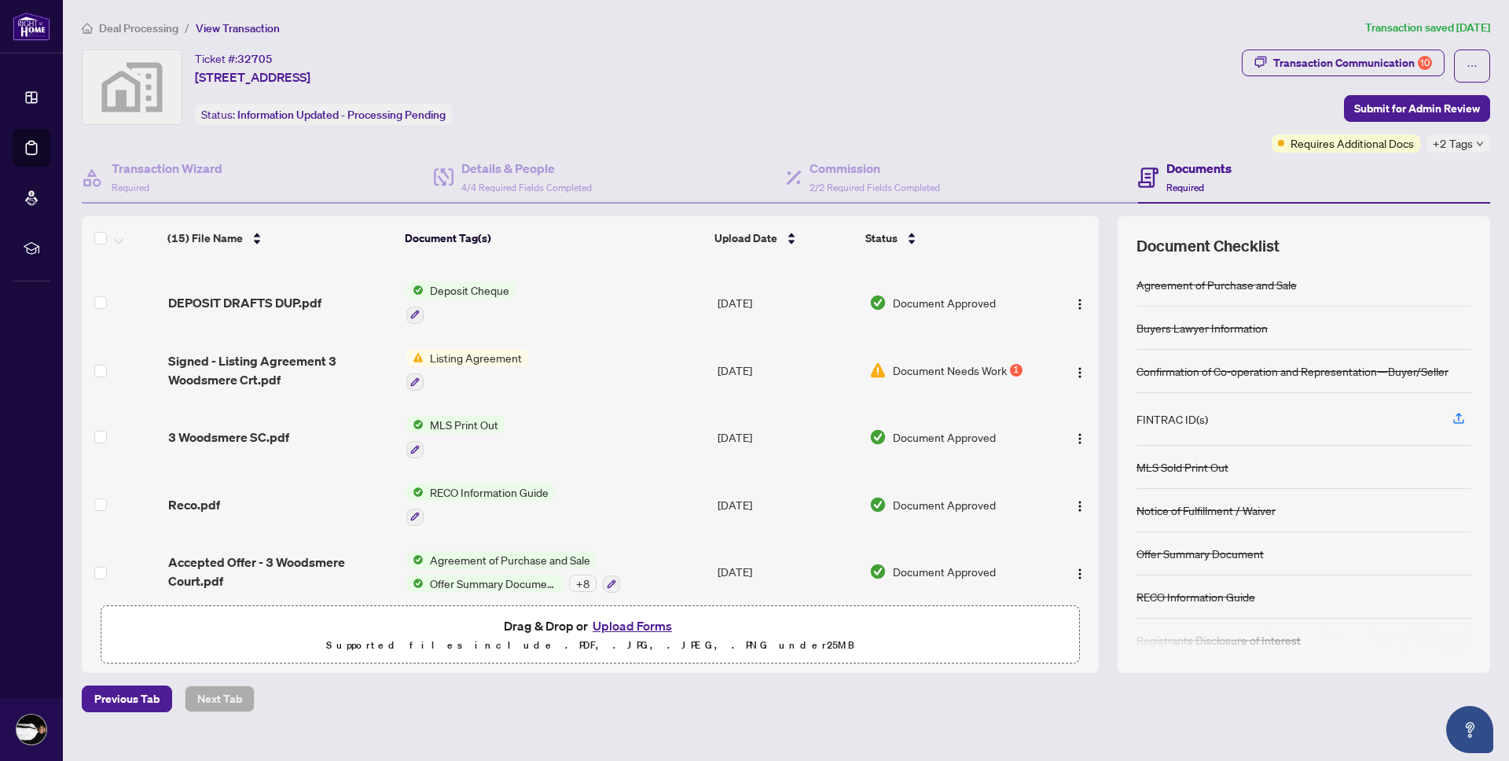
scroll to position [647, 0]
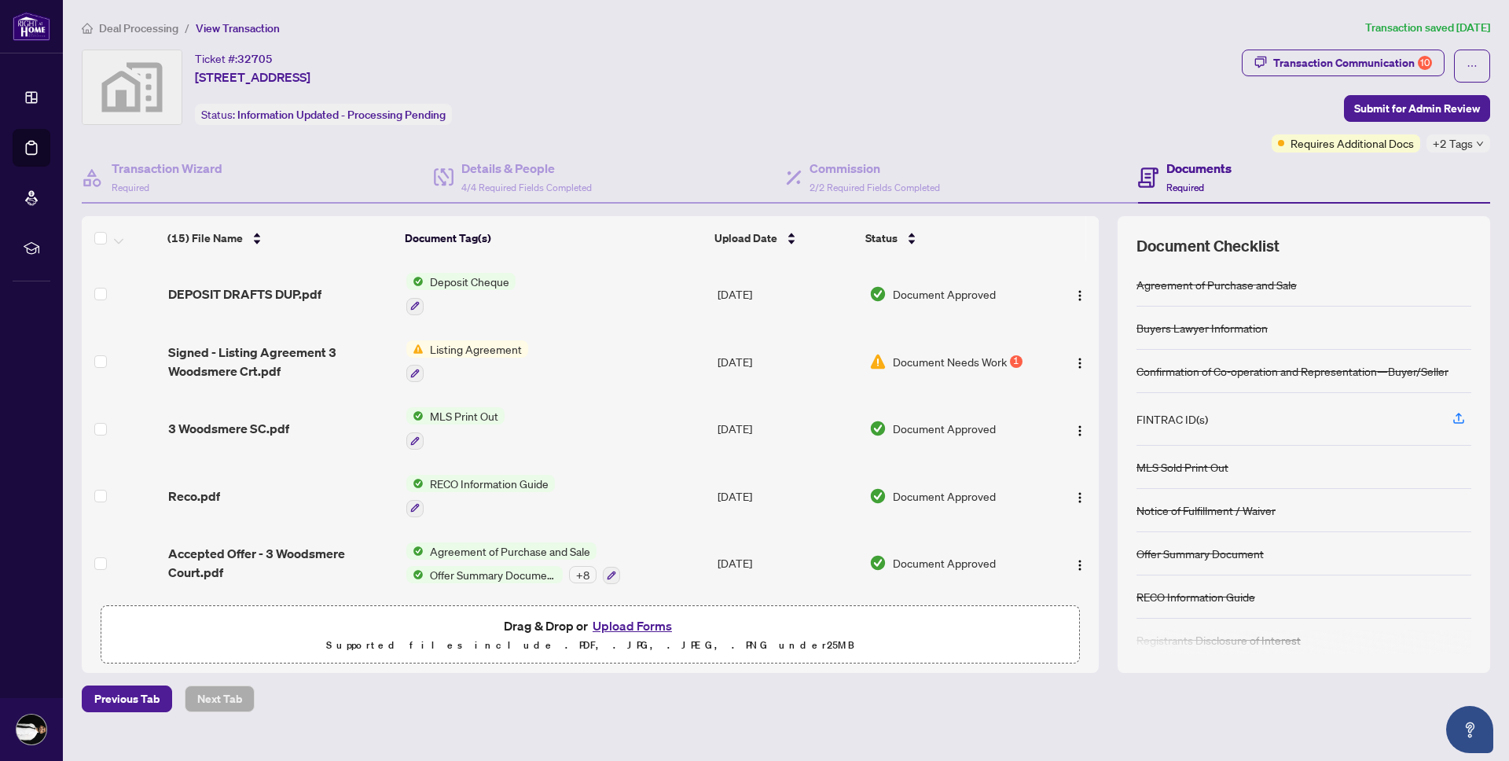
click at [580, 568] on div "+ 8" at bounding box center [583, 574] width 28 height 17
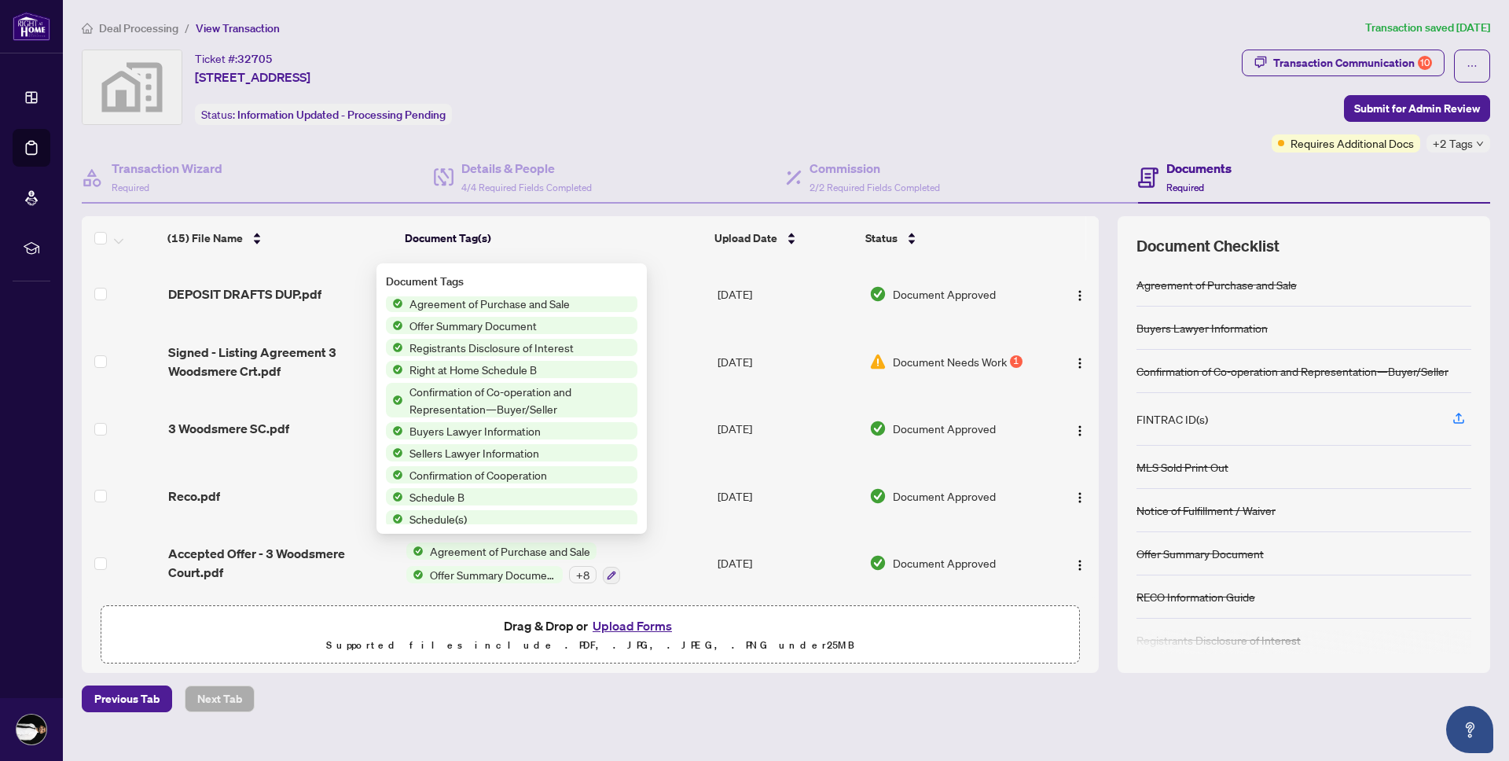
scroll to position [0, 0]
click at [702, 247] on th "Document Tag(s)" at bounding box center [553, 238] width 310 height 44
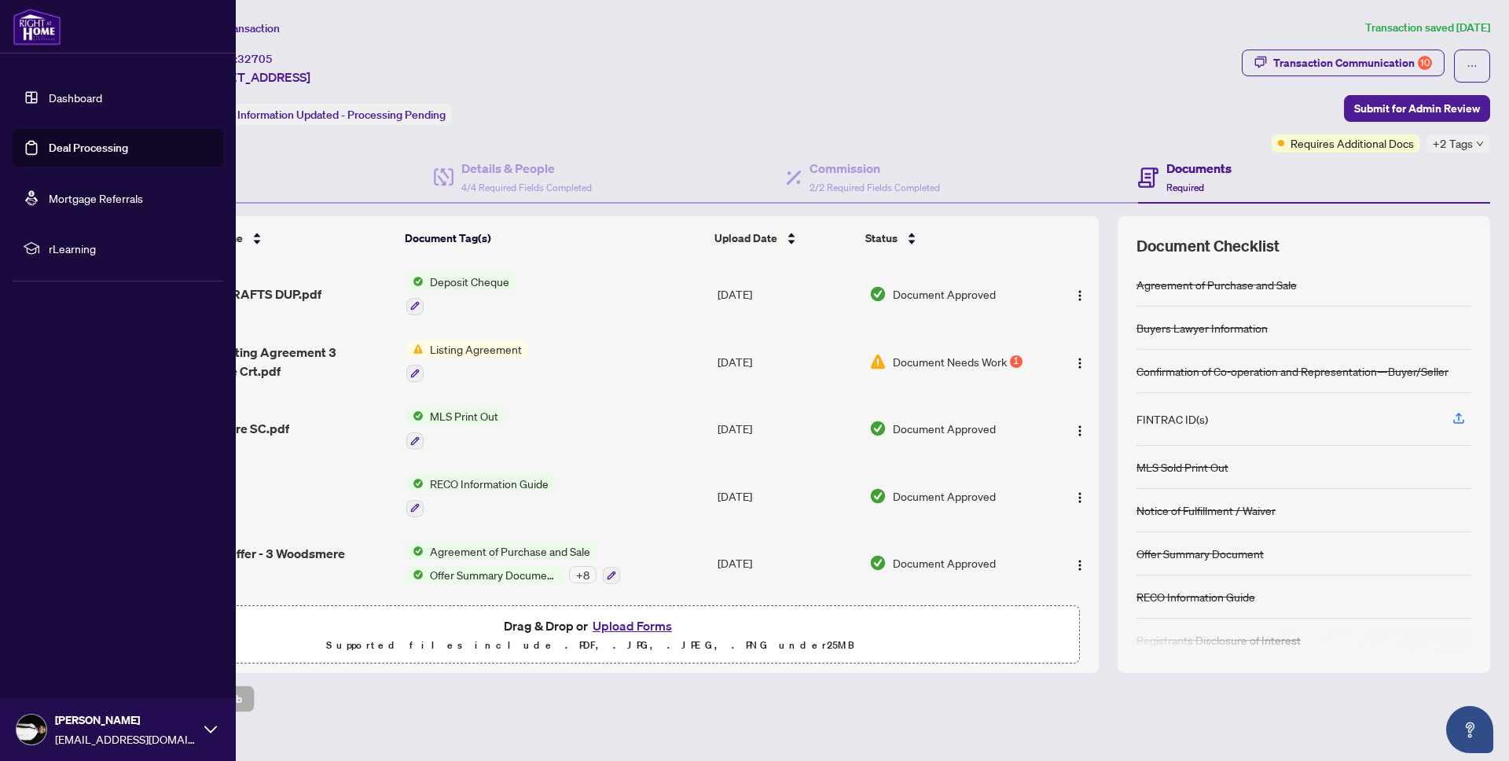
click at [68, 97] on link "Dashboard" at bounding box center [75, 97] width 53 height 14
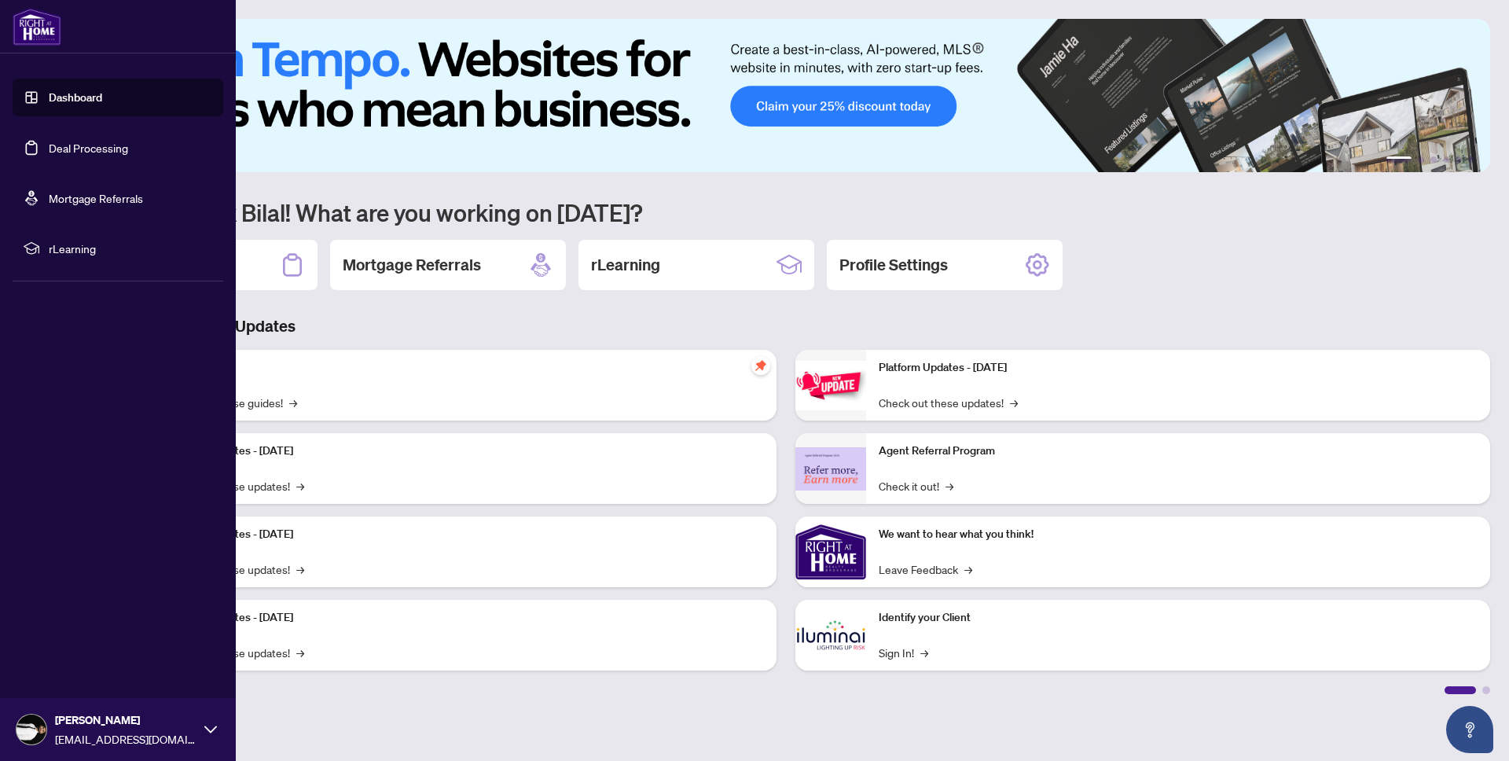
click at [79, 141] on link "Deal Processing" at bounding box center [88, 148] width 79 height 14
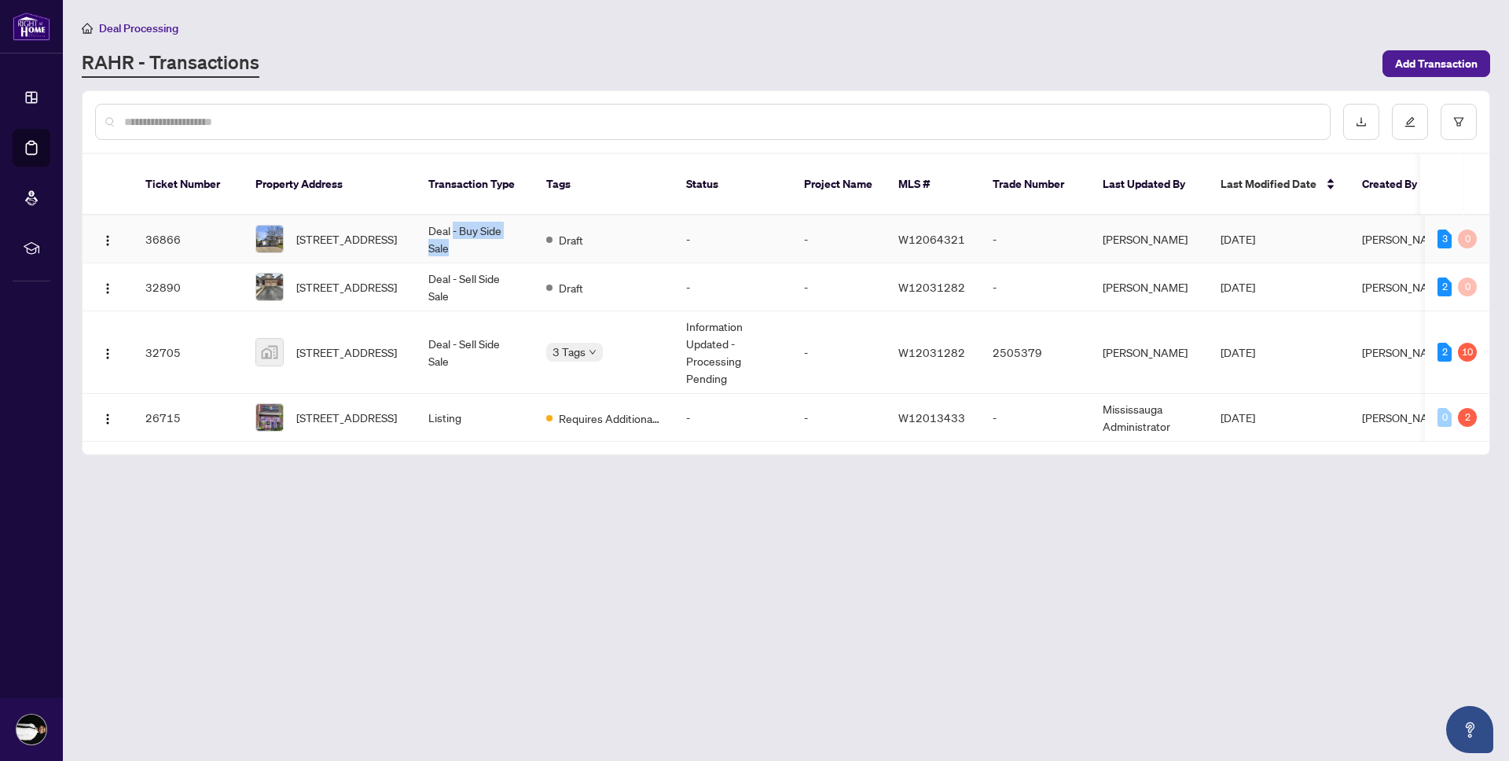
click at [453, 221] on td "Deal - Buy Side Sale" at bounding box center [475, 239] width 118 height 48
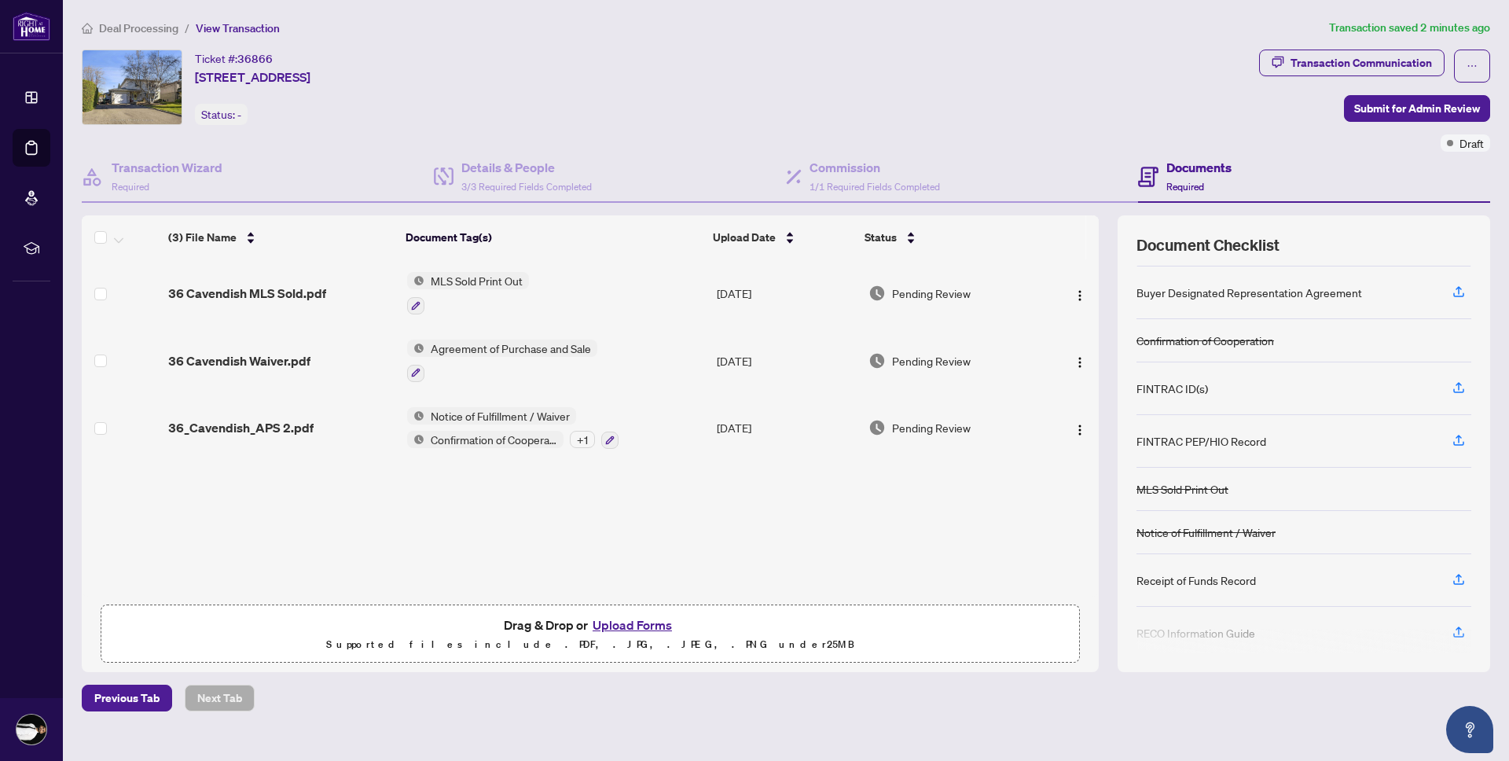
scroll to position [51, 0]
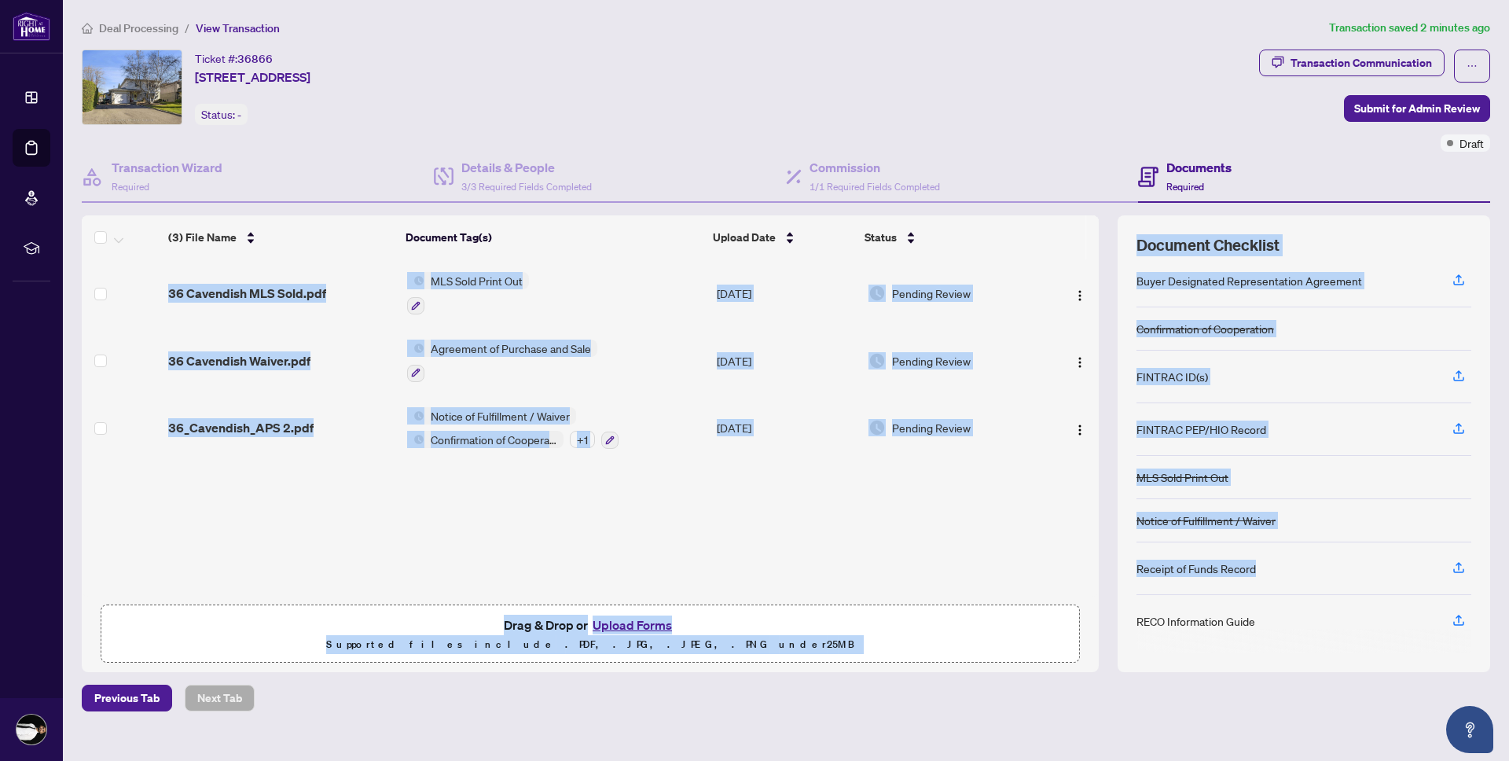
drag, startPoint x: 1274, startPoint y: 571, endPoint x: 1081, endPoint y: 565, distance: 192.6
click at [1078, 565] on div "(3) File Name Document Tag(s) Upload Date Status (3) File Name Document Tag(s) …" at bounding box center [786, 443] width 1408 height 457
click at [1130, 566] on div "Document Checklist Agreement of Purchase and Sale Buyer Designated Representati…" at bounding box center [1303, 443] width 372 height 457
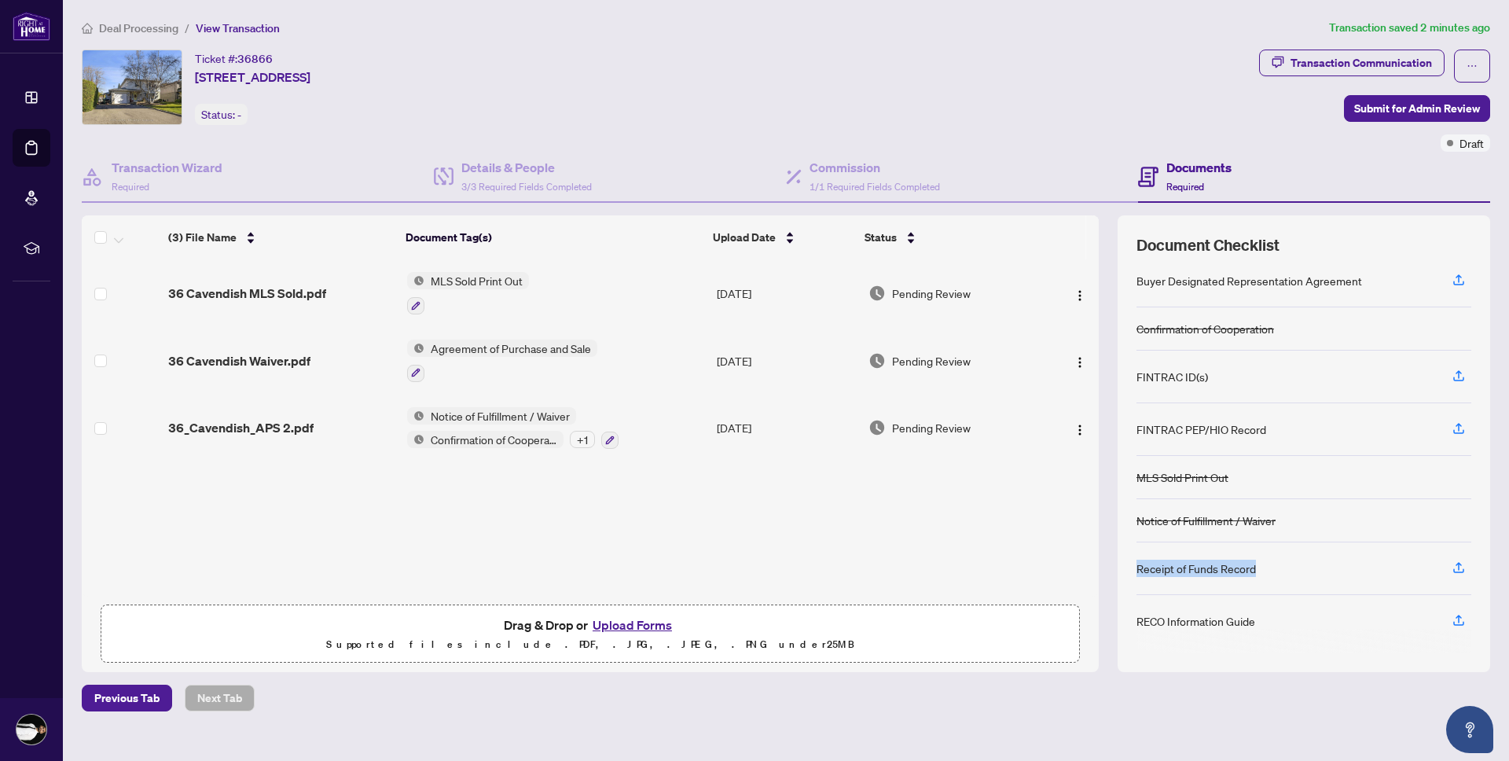
drag, startPoint x: 1136, startPoint y: 569, endPoint x: 1267, endPoint y: 564, distance: 130.5
click at [1267, 564] on div "Receipt of Funds Record" at bounding box center [1303, 568] width 335 height 53
copy div "Receipt of Funds Record"
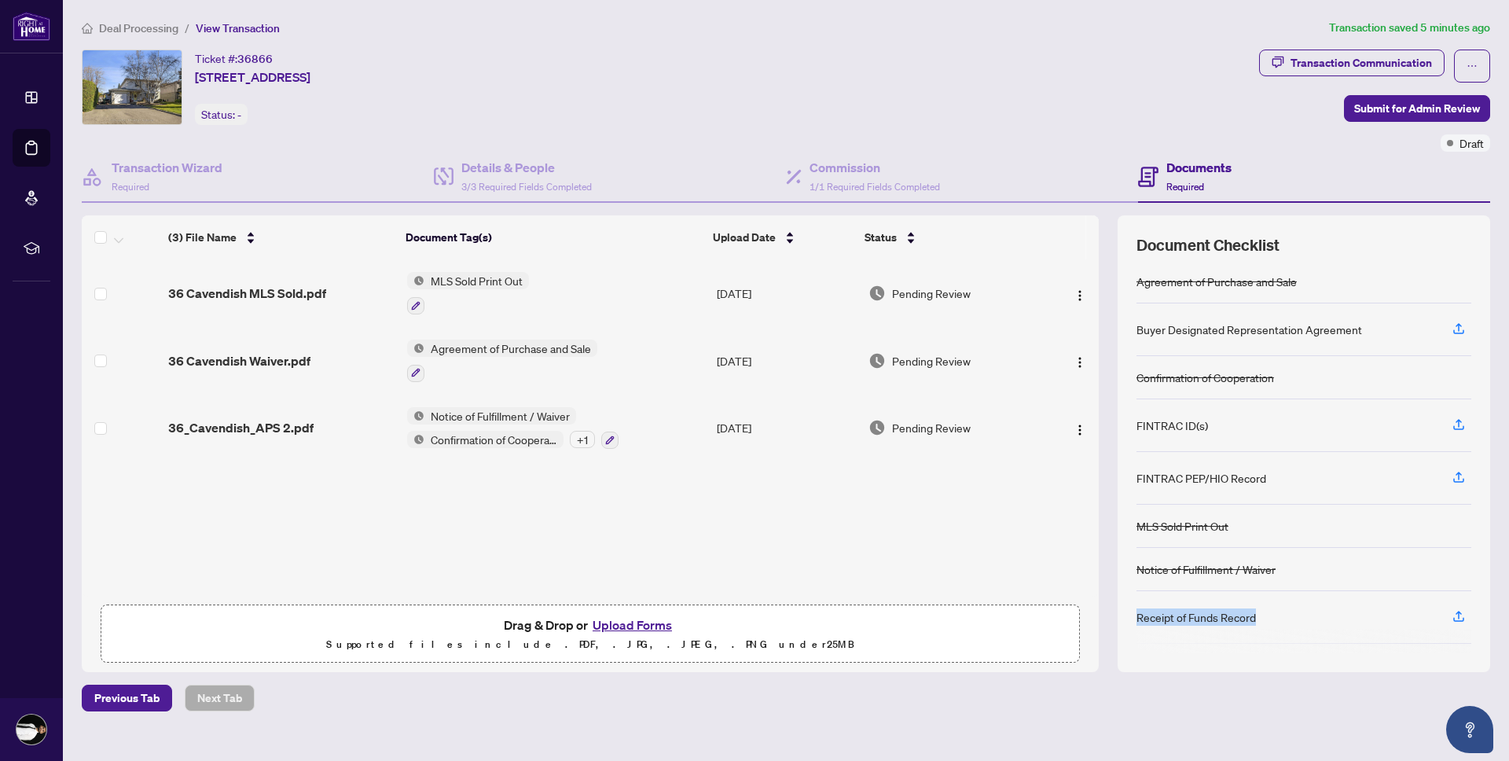
scroll to position [0, 0]
drag, startPoint x: 1371, startPoint y: 330, endPoint x: 1110, endPoint y: 338, distance: 261.0
click at [1110, 338] on div "(3) File Name Document Tag(s) Upload Date Status (3) File Name Document Tag(s) …" at bounding box center [786, 443] width 1408 height 457
copy div "Buyer Designated Representation Agreement"
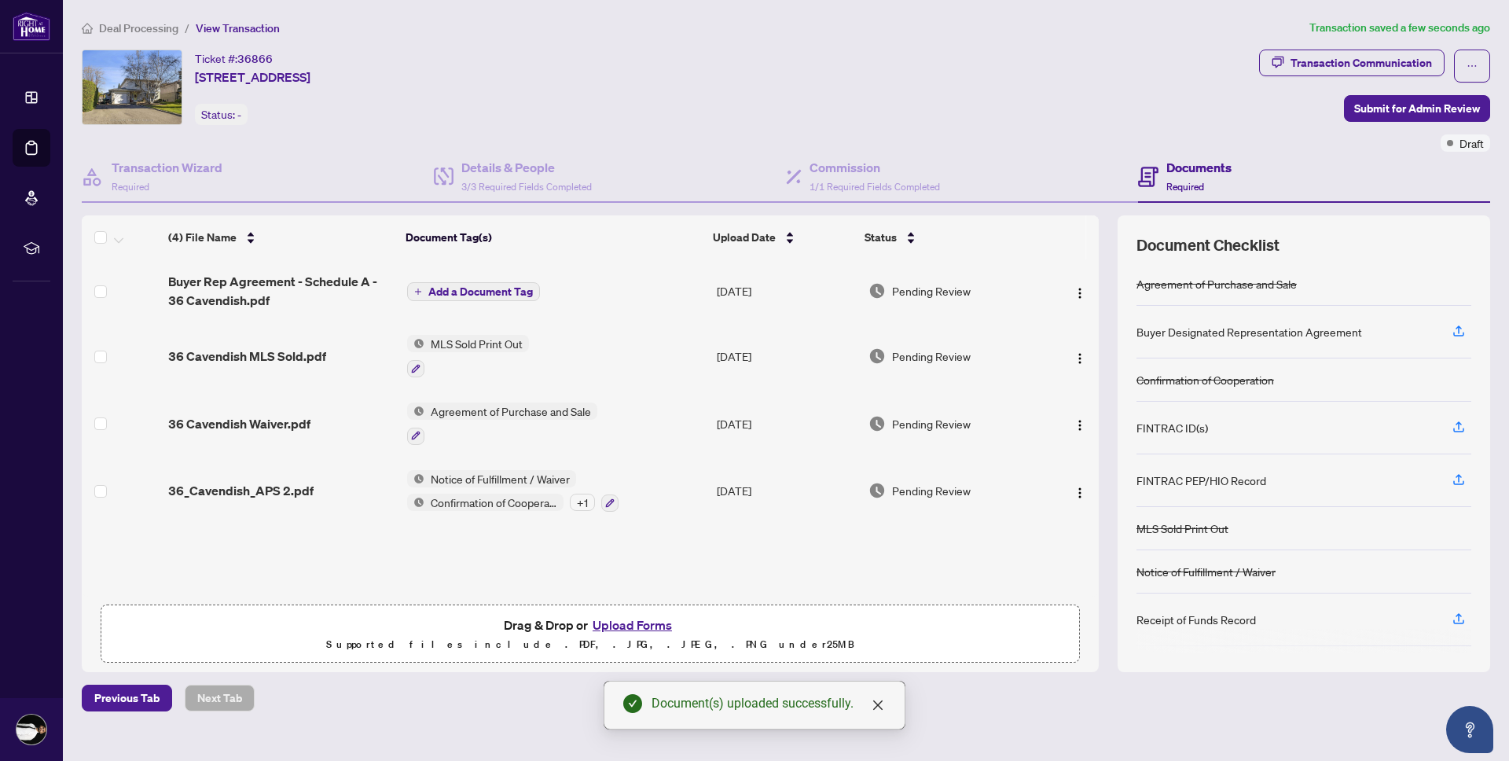
click at [305, 264] on td "Buyer Rep Agreement - Schedule A - 36 Cavendish.pdf" at bounding box center [281, 290] width 239 height 63
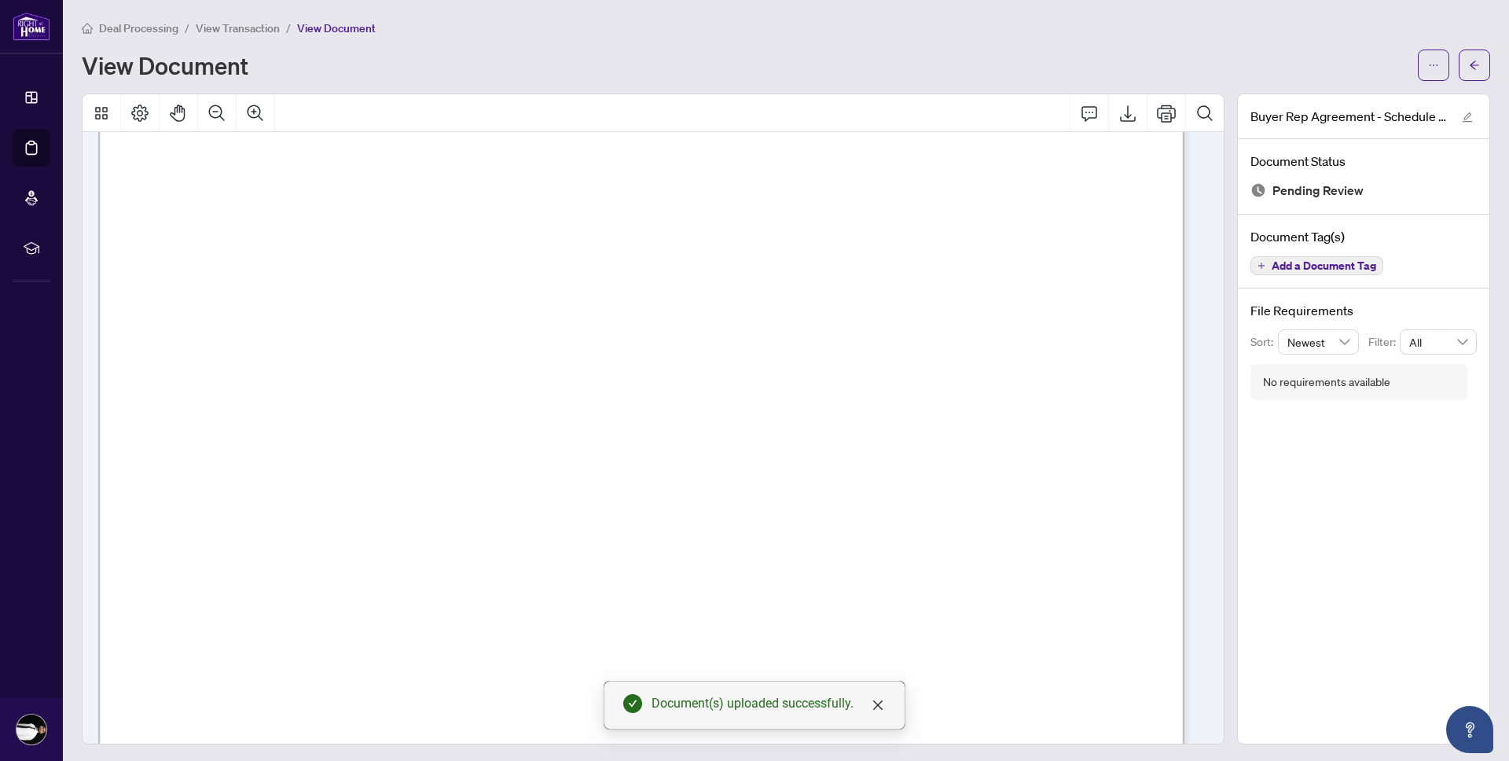
scroll to position [668, 0]
click at [1469, 60] on icon "arrow-left" at bounding box center [1474, 65] width 11 height 11
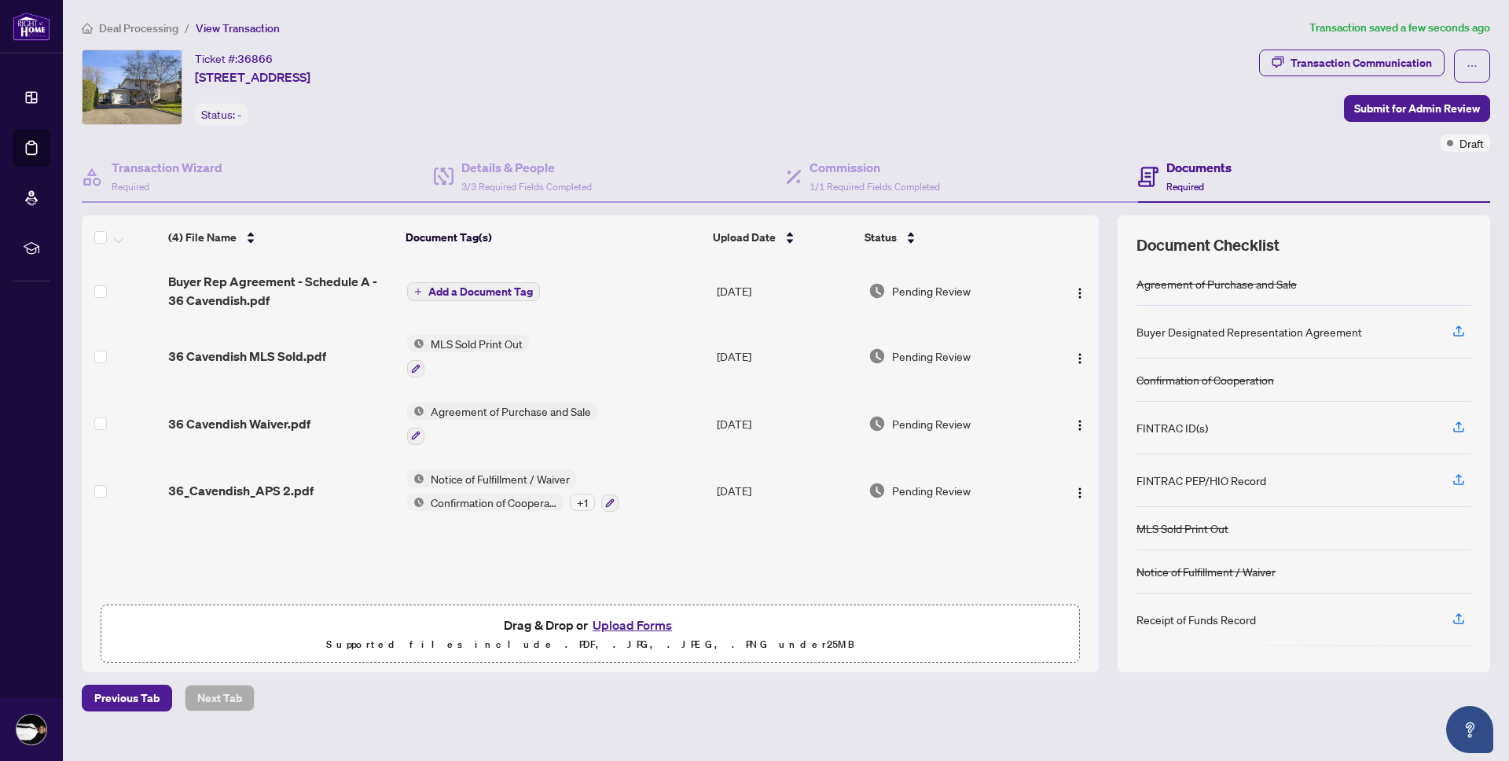
click at [468, 292] on span "Add a Document Tag" at bounding box center [480, 291] width 105 height 11
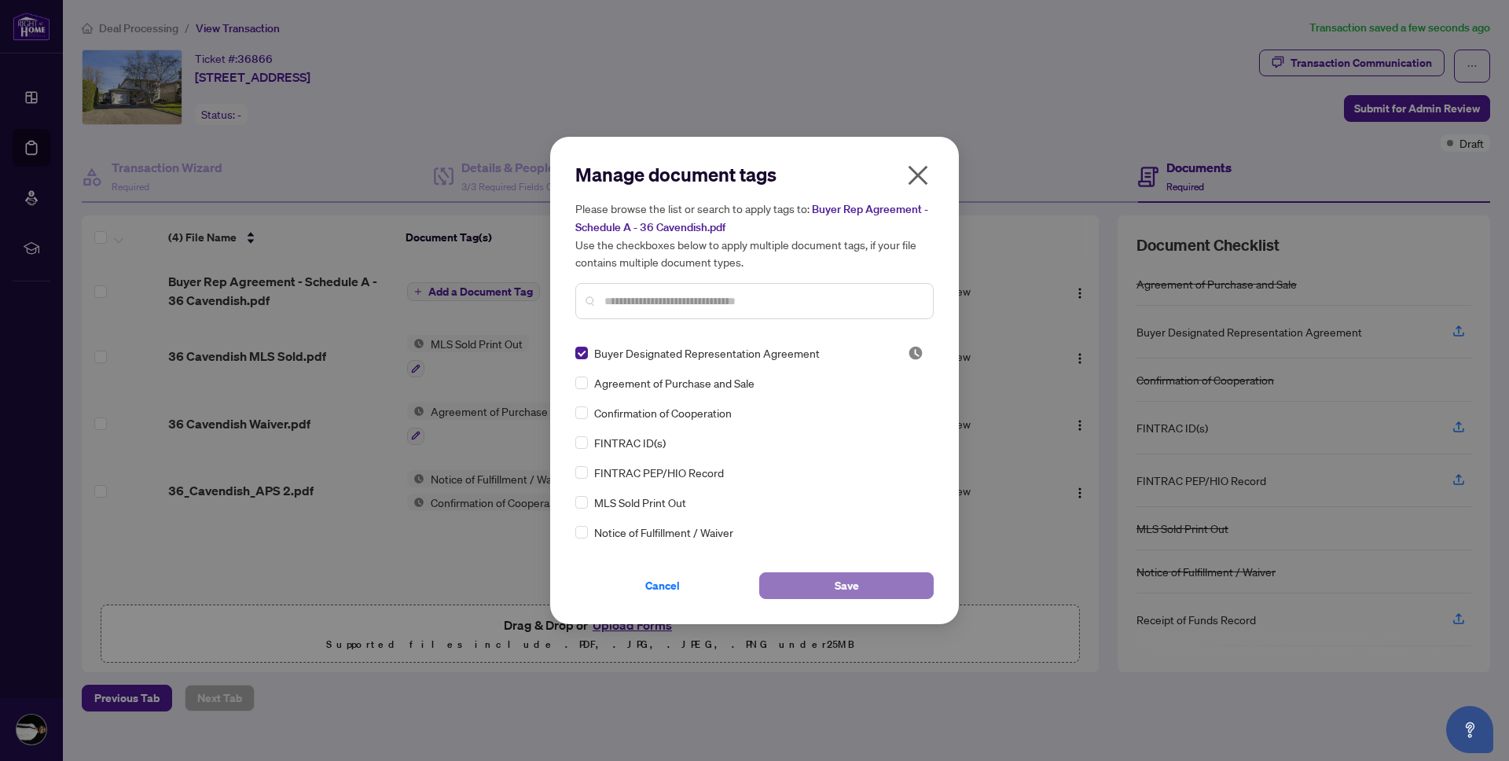
click at [849, 594] on span "Save" at bounding box center [846, 585] width 24 height 25
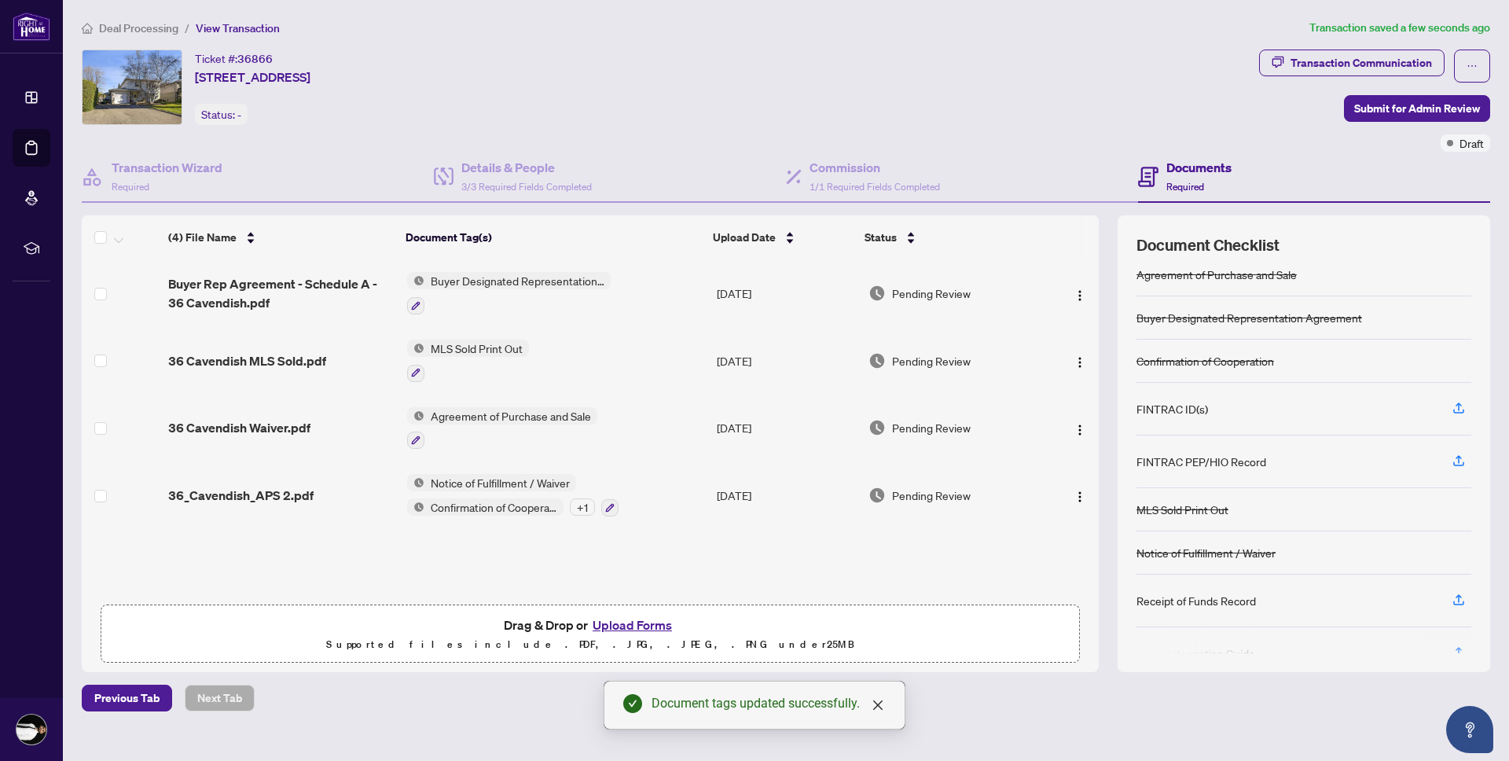
scroll to position [42, 0]
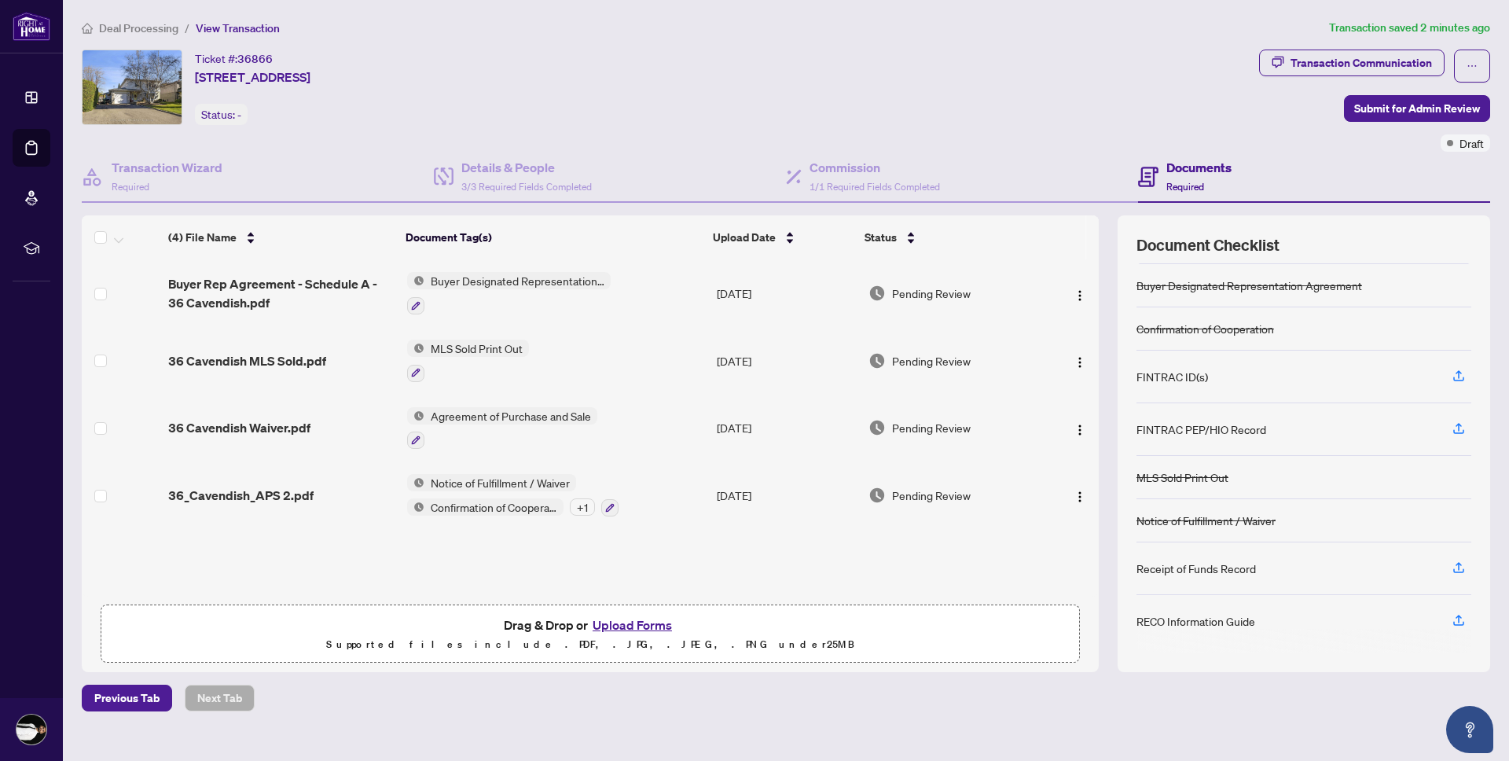
click at [496, 356] on div "MLS Sold Print Out" at bounding box center [468, 360] width 122 height 42
click at [425, 422] on span "MLS Sold Print Out" at bounding box center [450, 424] width 105 height 17
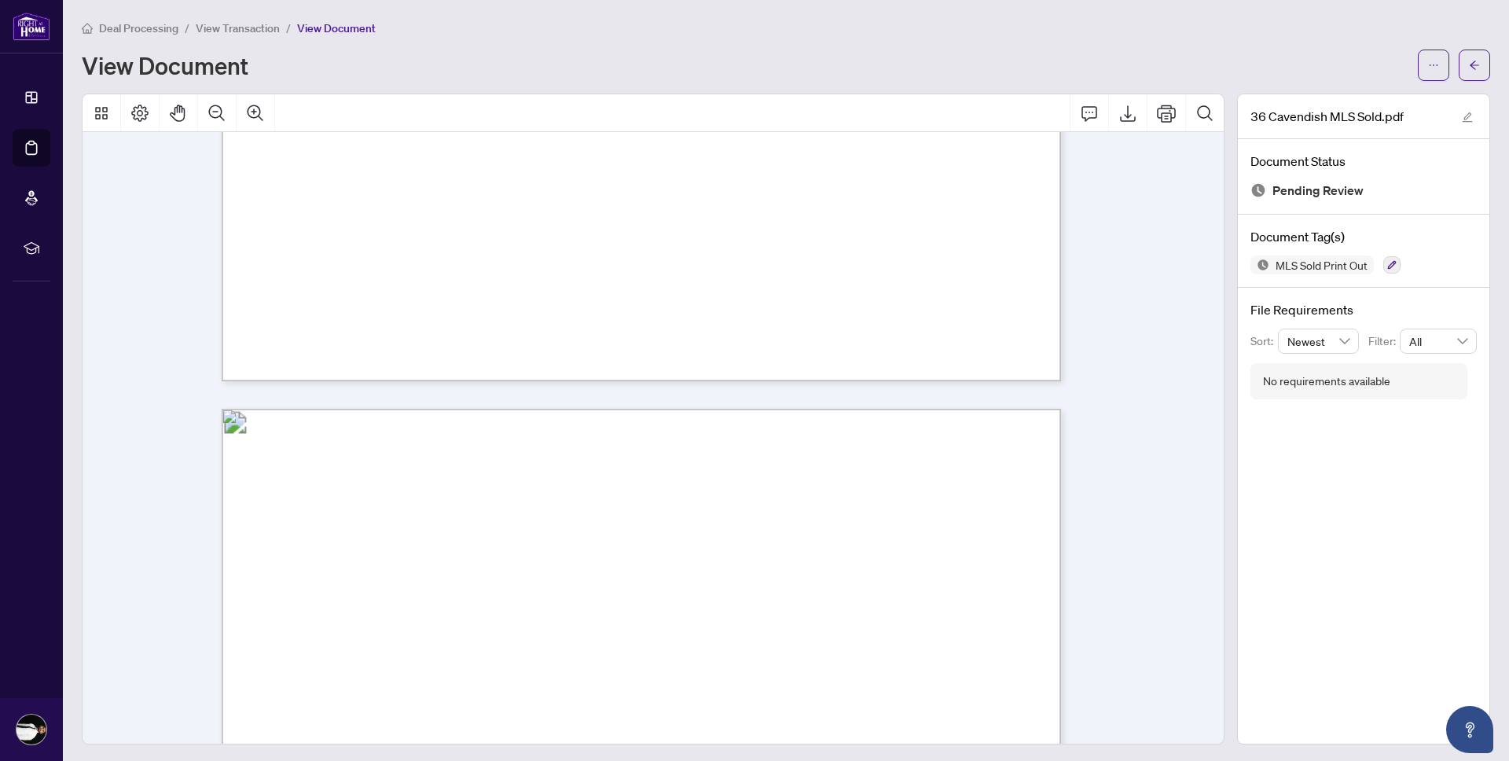
scroll to position [852, 0]
click at [1469, 68] on icon "arrow-left" at bounding box center [1474, 65] width 11 height 11
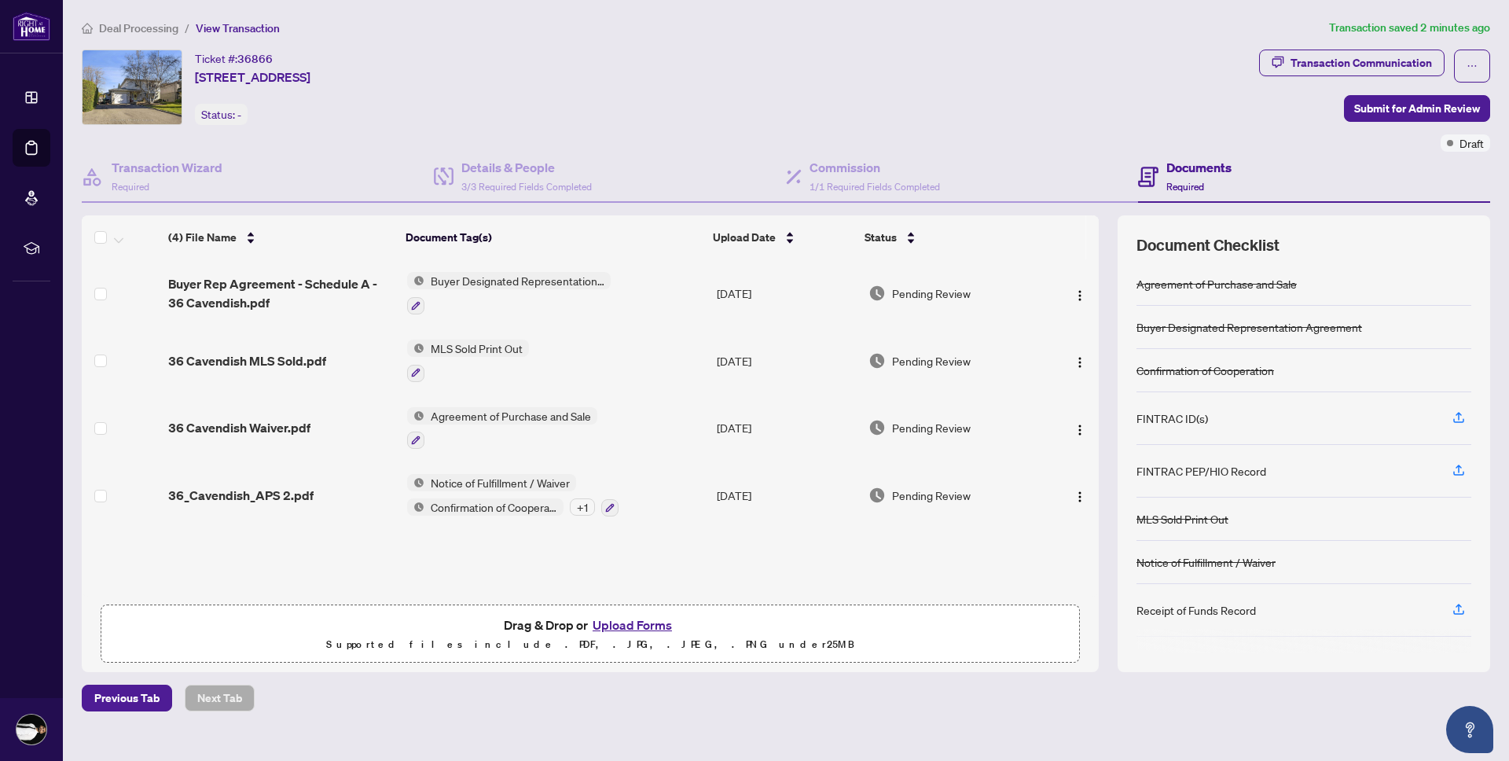
click at [497, 420] on span "Agreement of Purchase and Sale" at bounding box center [510, 415] width 173 height 17
click at [446, 499] on span "Agreement of Purchase and Sale" at bounding box center [509, 491] width 173 height 17
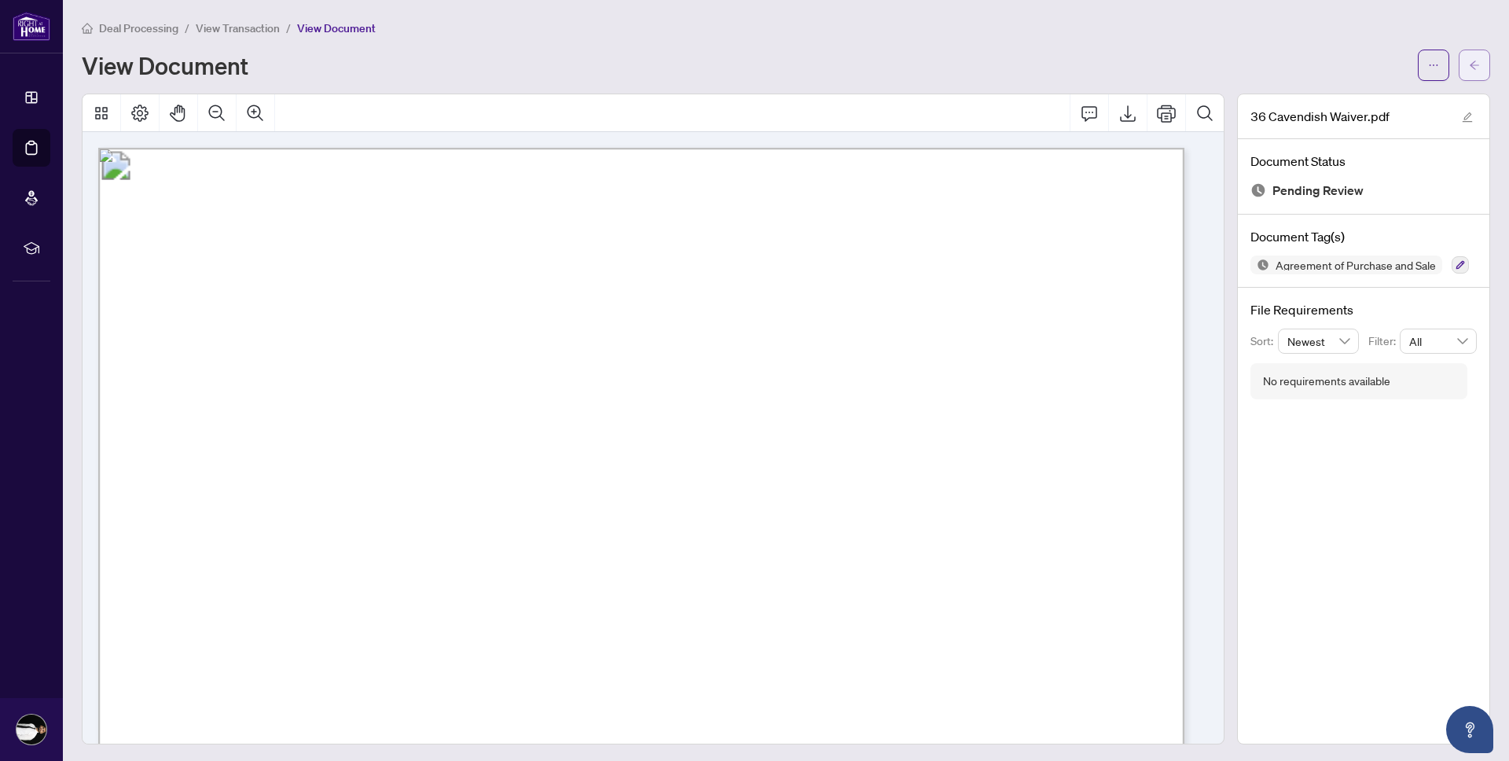
click at [1469, 61] on icon "arrow-left" at bounding box center [1473, 65] width 9 height 9
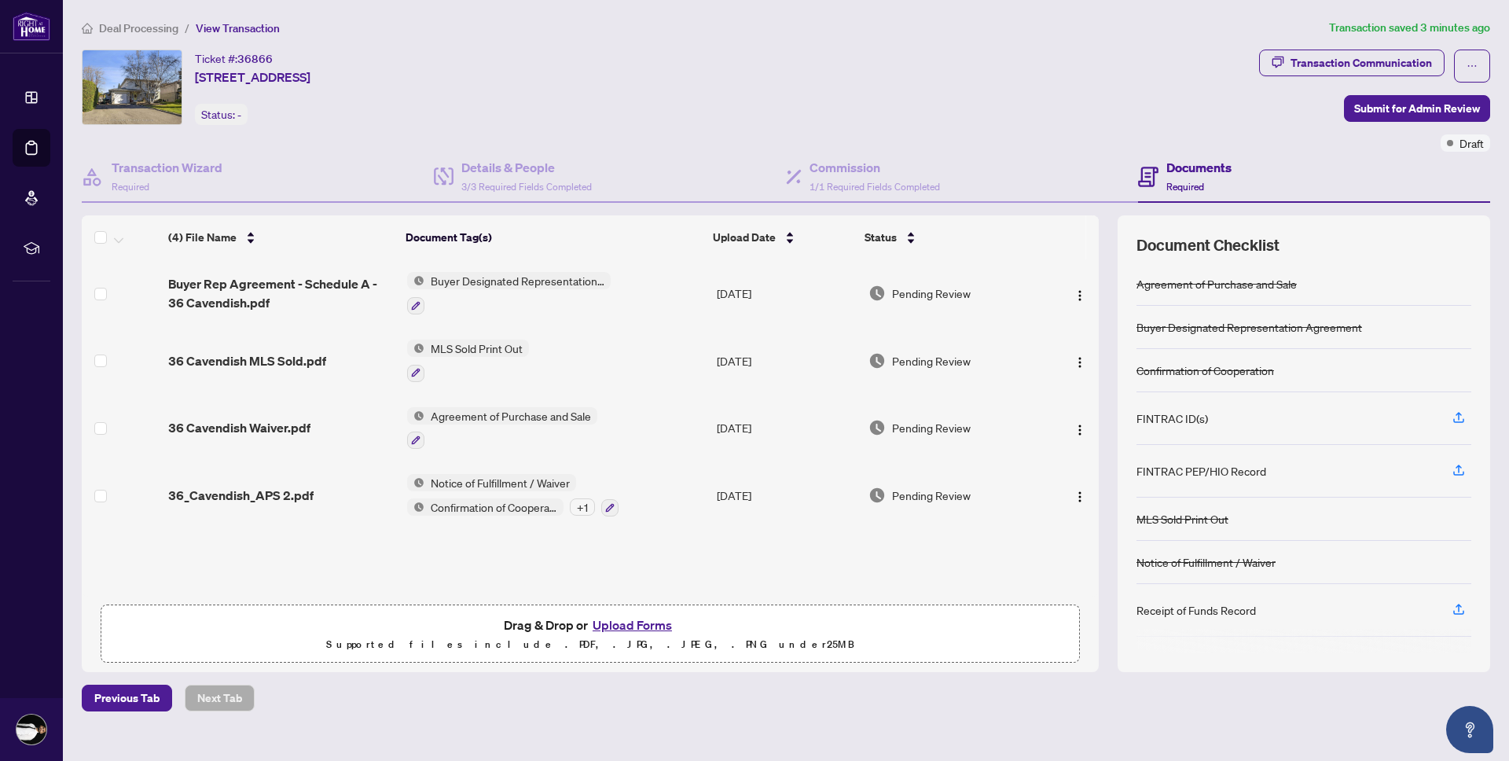
click at [308, 486] on span "36_Cavendish_APS 2.pdf" at bounding box center [240, 495] width 145 height 19
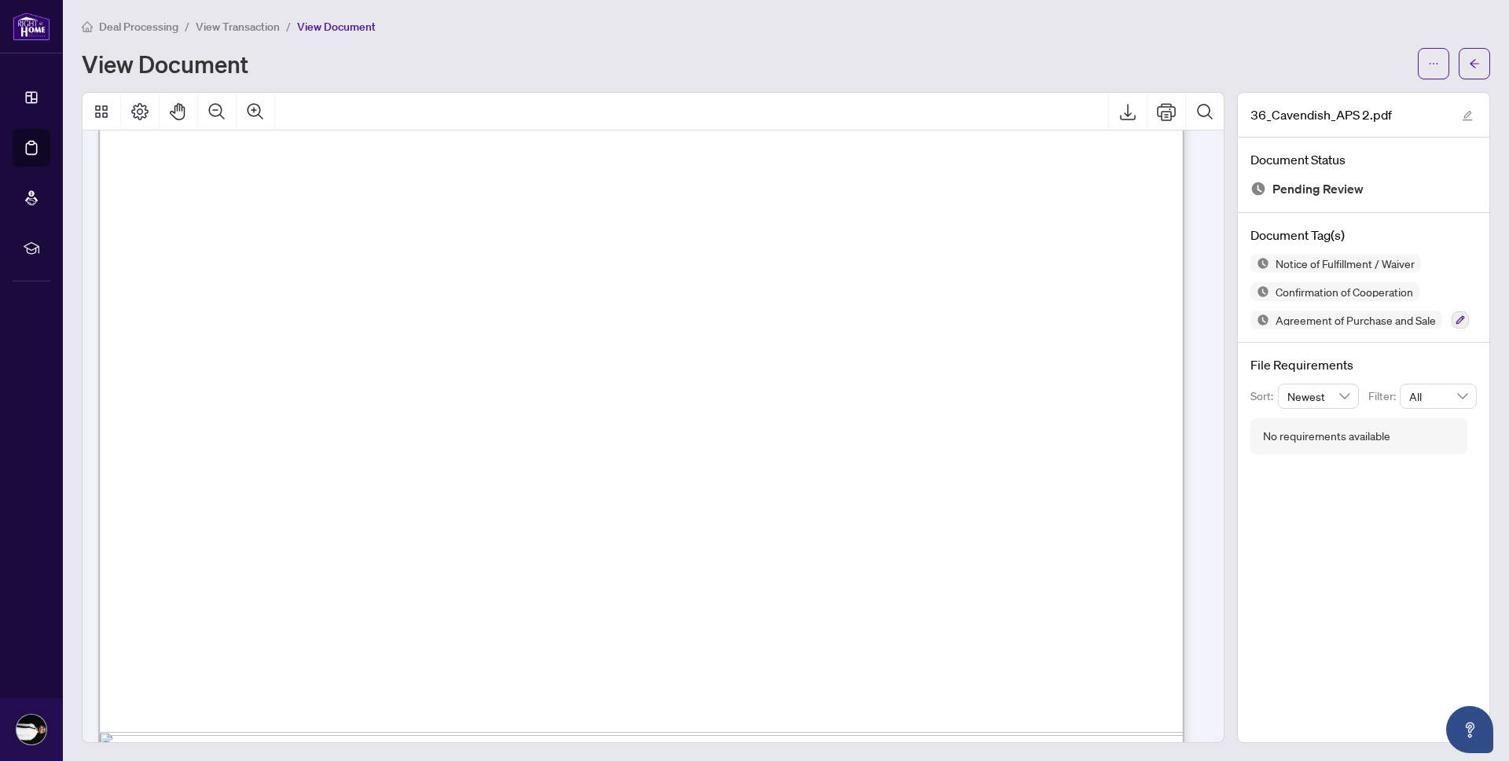
scroll to position [14905, 0]
